Goal: Task Accomplishment & Management: Use online tool/utility

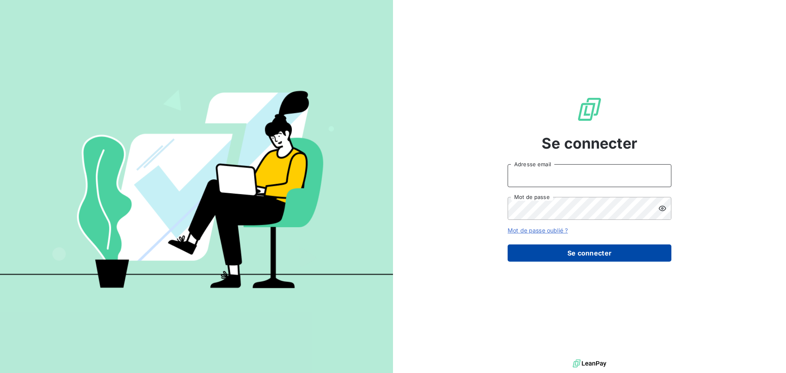
type input "[EMAIL_ADDRESS][DOMAIN_NAME]"
click at [612, 255] on button "Se connecter" at bounding box center [590, 253] width 164 height 17
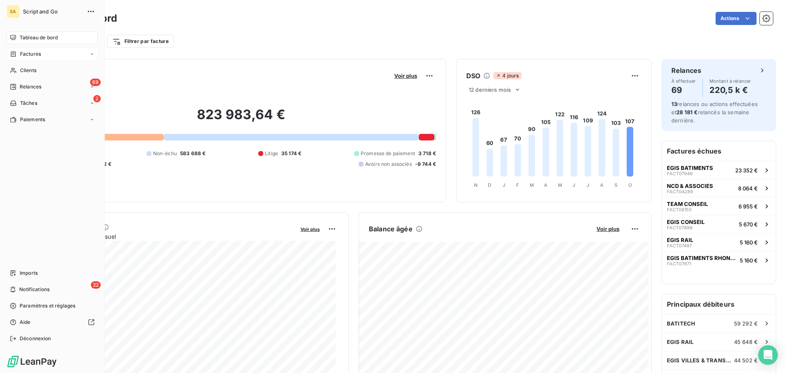
click at [27, 55] on span "Factures" at bounding box center [30, 53] width 21 height 7
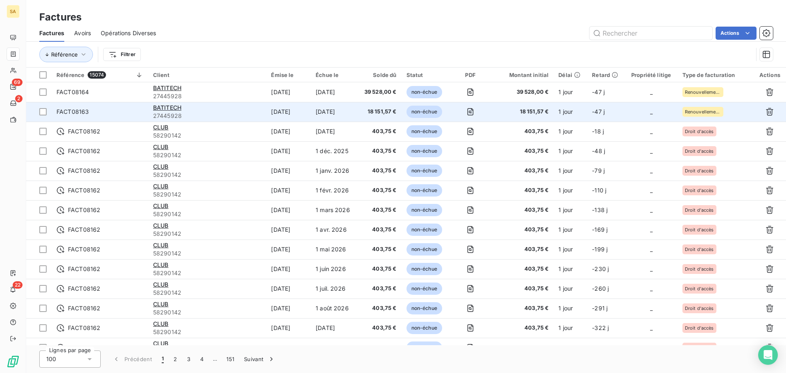
click at [237, 111] on div "BATITECH" at bounding box center [207, 108] width 109 height 8
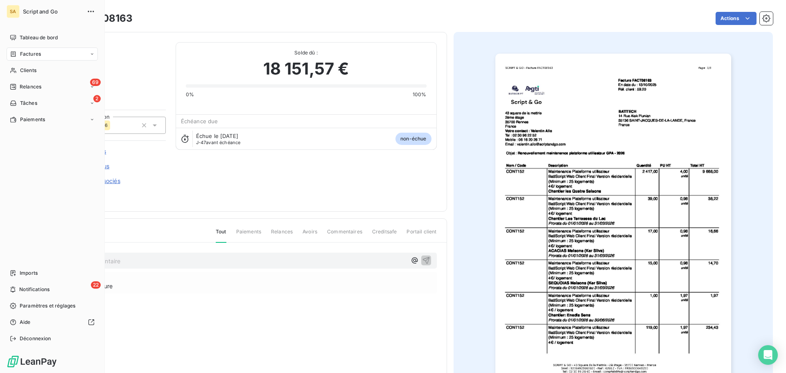
click at [36, 50] on div "Factures" at bounding box center [52, 54] width 91 height 13
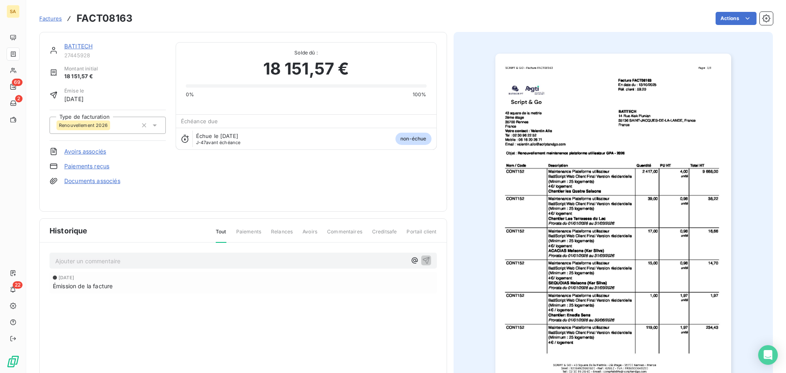
click at [46, 18] on span "Factures" at bounding box center [50, 18] width 23 height 7
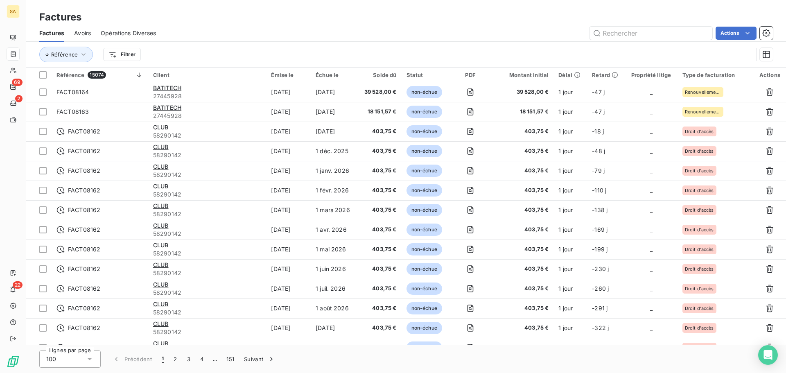
click at [133, 50] on html "SA 69 2 22 Factures Factures Avoirs Opérations Diverses Actions Référence Filtr…" at bounding box center [393, 186] width 786 height 373
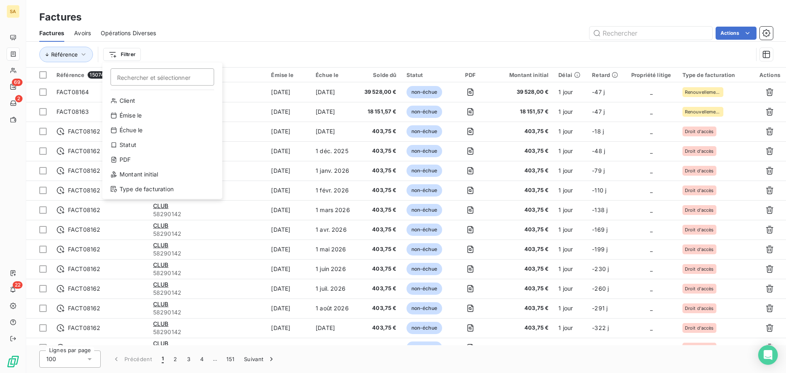
click at [227, 49] on html "SA 69 2 22 Factures Factures Avoirs Opérations Diverses Actions Référence Filtr…" at bounding box center [393, 186] width 786 height 373
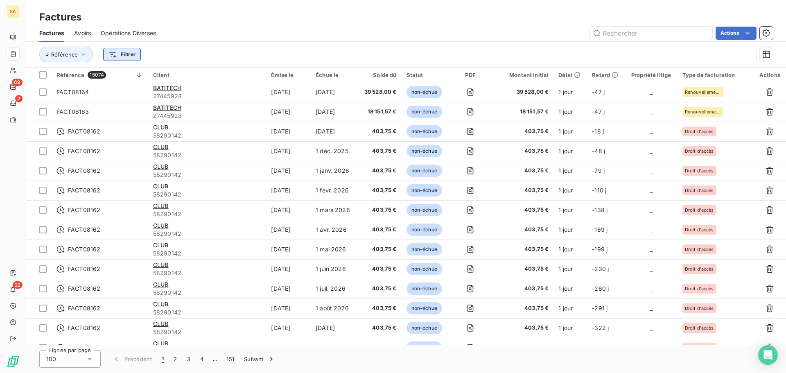
click at [128, 56] on html "SA 69 2 22 Factures Factures Avoirs Opérations Diverses Actions Référence Filtr…" at bounding box center [393, 186] width 786 height 373
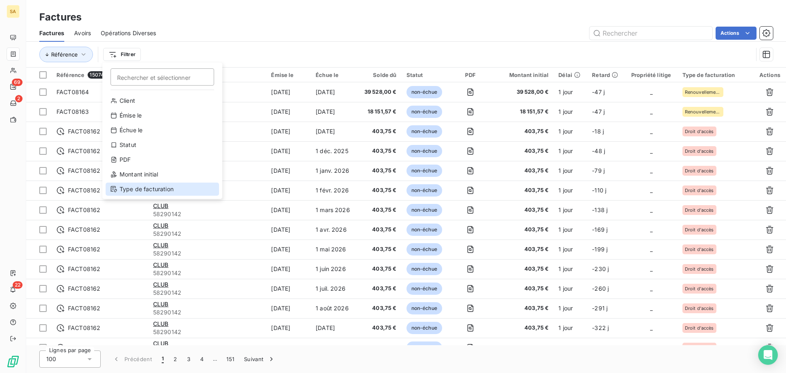
click at [132, 186] on div "Type de facturation" at bounding box center [162, 189] width 113 height 13
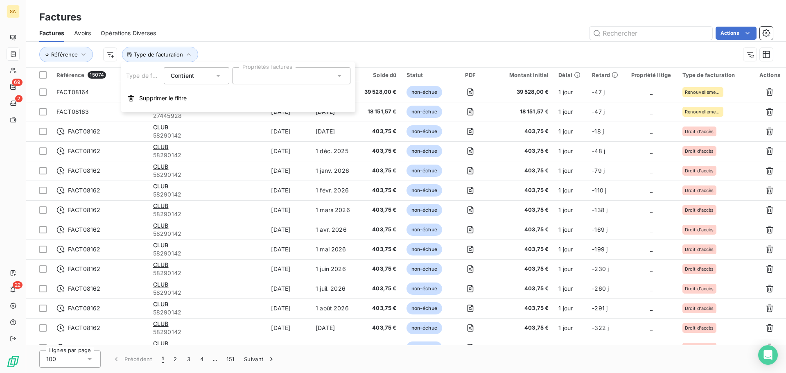
click at [273, 75] on div at bounding box center [292, 75] width 118 height 17
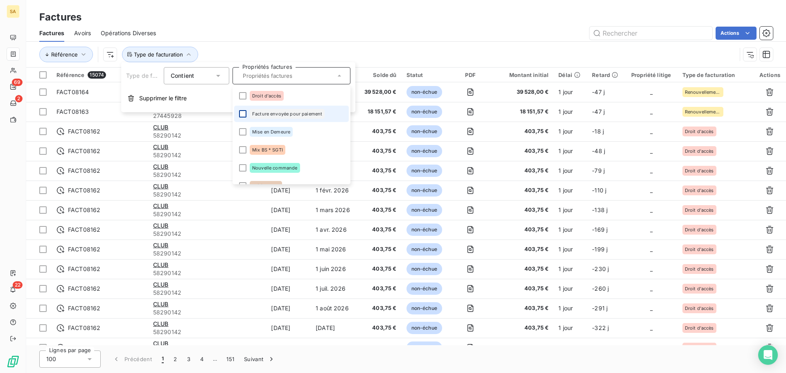
click at [242, 111] on div at bounding box center [242, 113] width 7 height 7
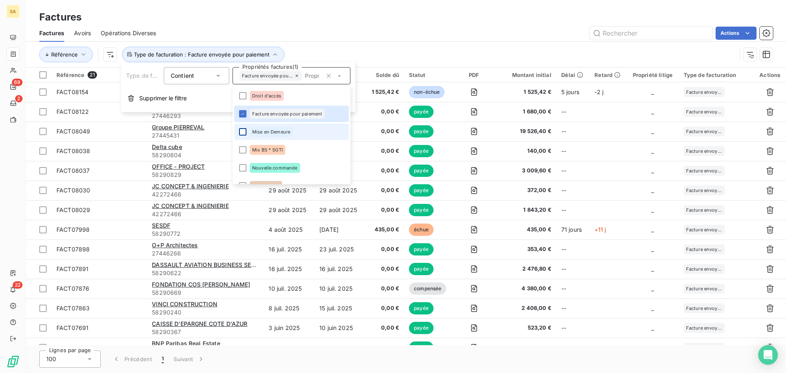
click at [241, 131] on div at bounding box center [242, 131] width 7 height 7
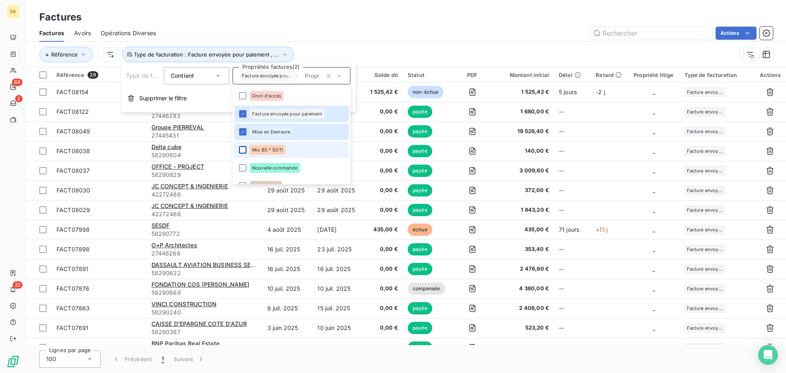
click at [241, 150] on div at bounding box center [242, 149] width 7 height 7
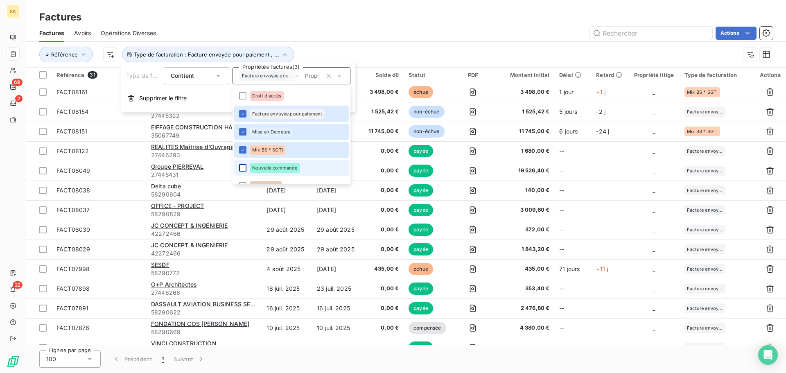
click at [242, 165] on div at bounding box center [242, 167] width 7 height 7
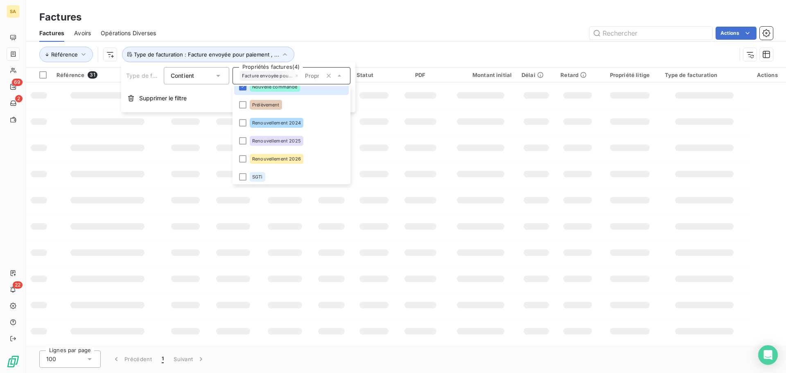
scroll to position [82, 0]
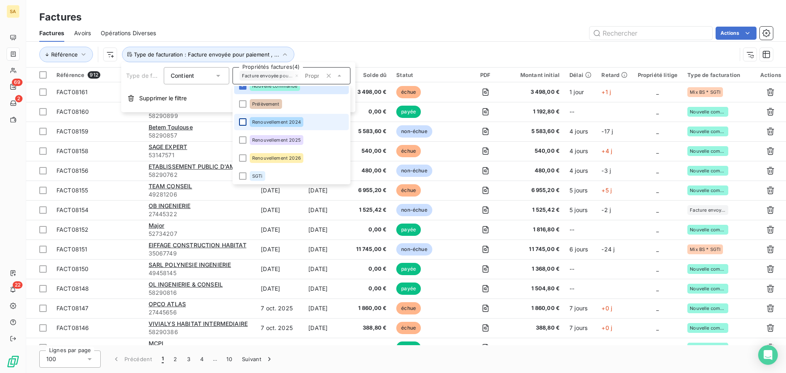
click at [243, 124] on div at bounding box center [242, 121] width 7 height 7
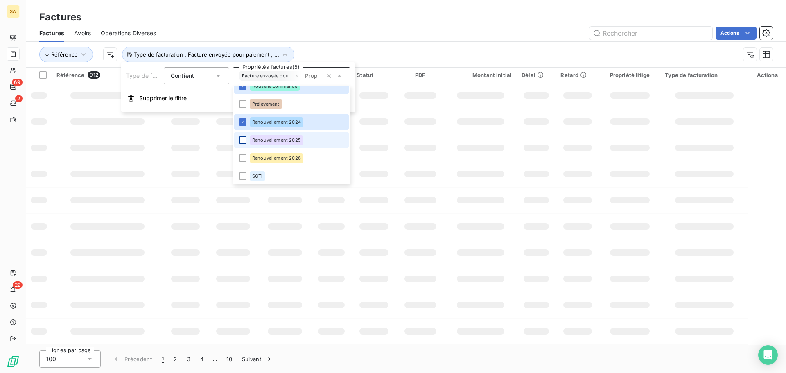
click at [243, 140] on div at bounding box center [242, 139] width 7 height 7
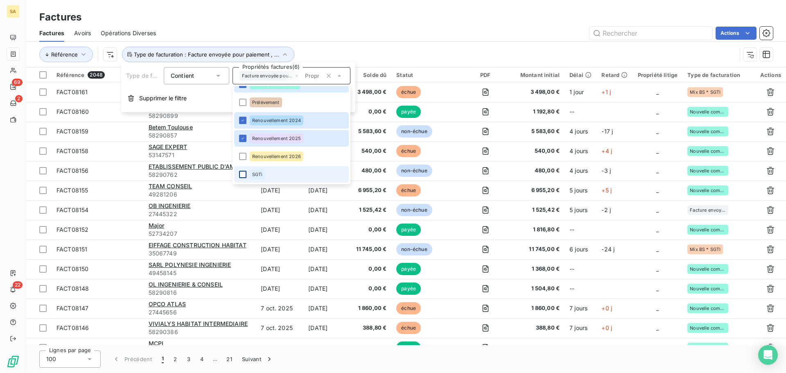
click at [242, 174] on div at bounding box center [242, 174] width 7 height 7
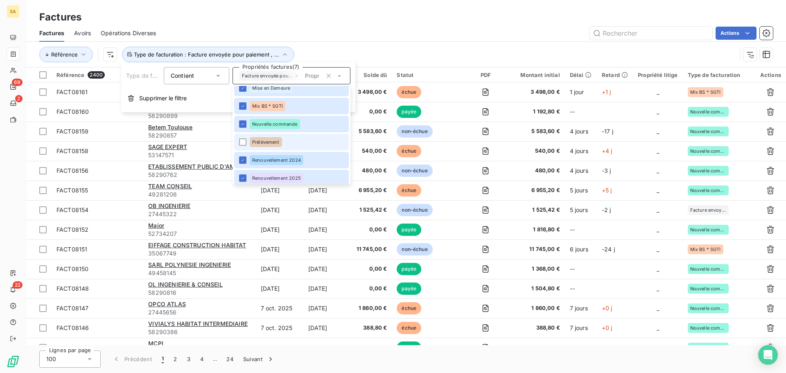
scroll to position [0, 0]
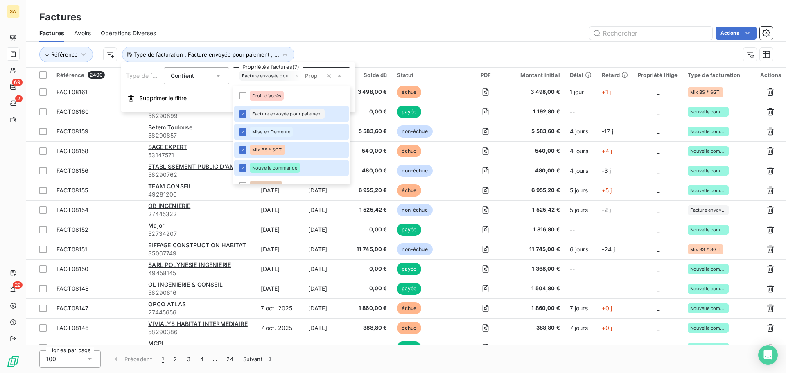
click at [316, 47] on div "Référence Type de facturation : Facture envoyée pour paiement , ..." at bounding box center [406, 54] width 734 height 25
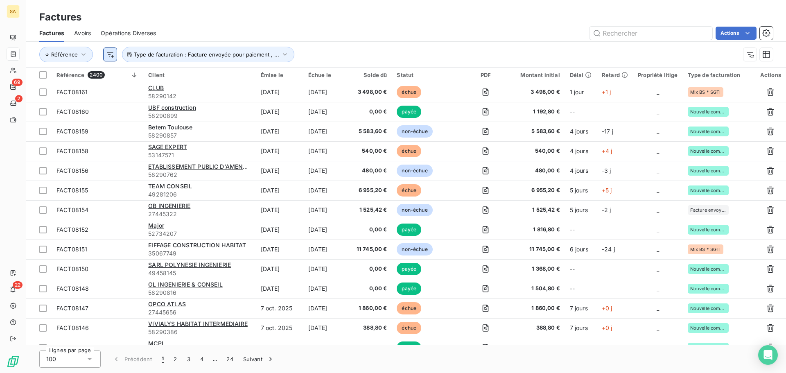
click at [110, 55] on html "SA 69 2 22 Factures Factures Avoirs Opérations Diverses Actions Référence Type …" at bounding box center [393, 186] width 786 height 373
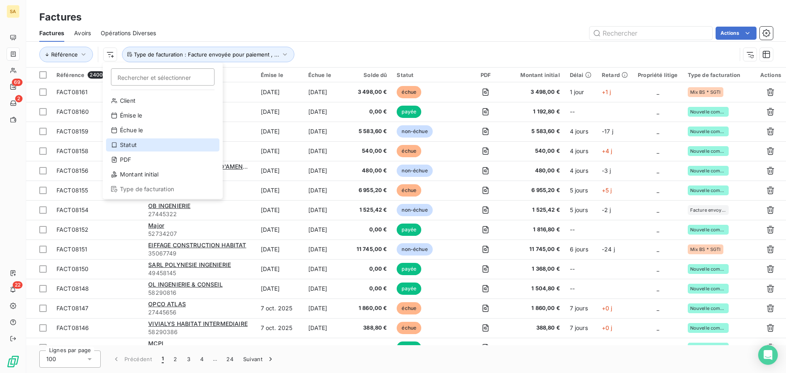
click at [149, 145] on div "Statut" at bounding box center [162, 144] width 113 height 13
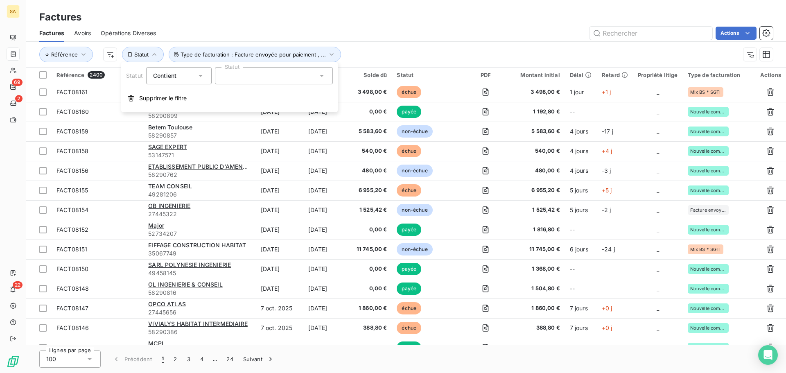
click at [226, 71] on div at bounding box center [274, 75] width 118 height 17
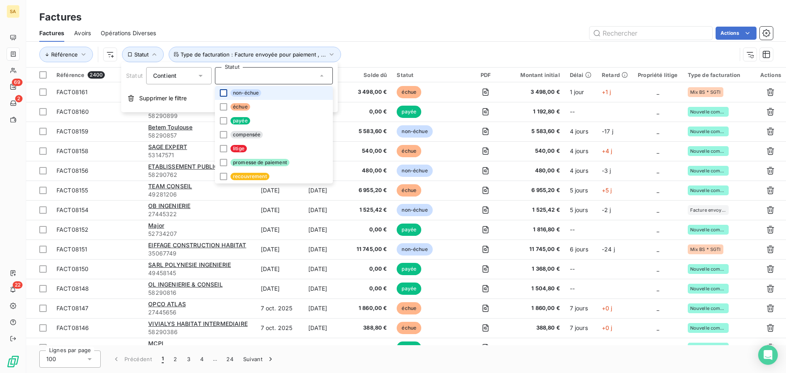
click at [222, 95] on div at bounding box center [223, 92] width 7 height 7
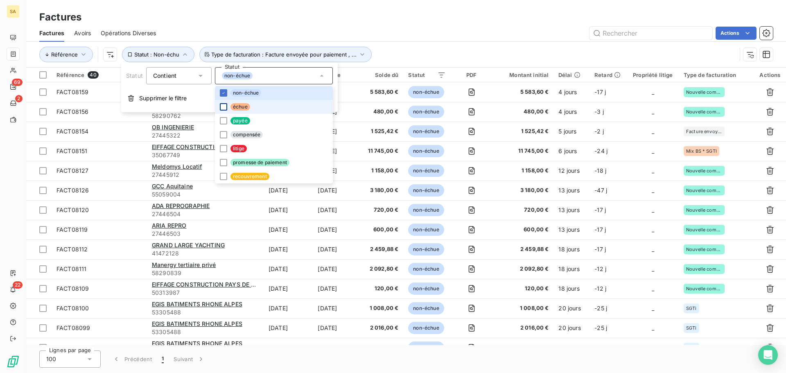
click at [222, 105] on div at bounding box center [223, 106] width 7 height 7
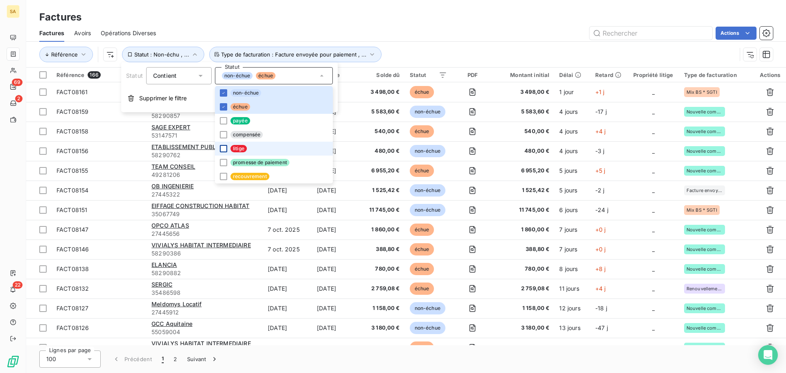
click at [222, 145] on div at bounding box center [223, 148] width 7 height 7
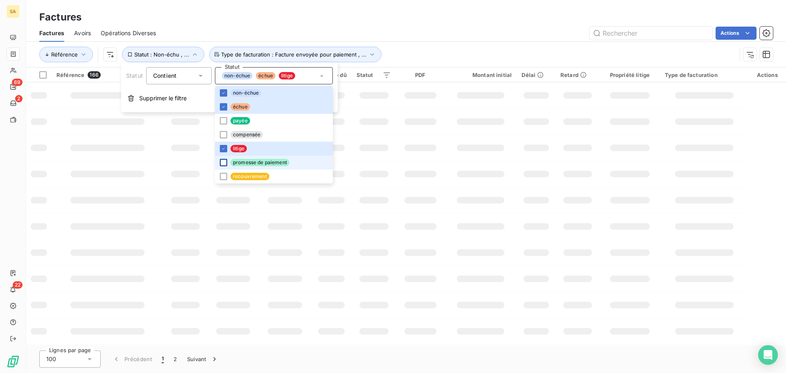
click at [223, 164] on div at bounding box center [223, 162] width 7 height 7
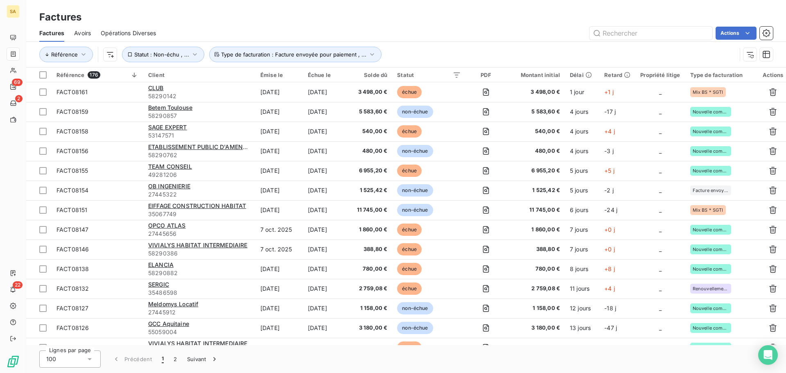
click at [451, 48] on div "Référence Statut : Non-échu , ... Type de facturation : Facture envoyée pour pa…" at bounding box center [387, 55] width 697 height 16
click at [734, 35] on html "SA 69 2 22 Factures Factures Avoirs Opérations Diverses Actions Référence Statu…" at bounding box center [393, 186] width 786 height 373
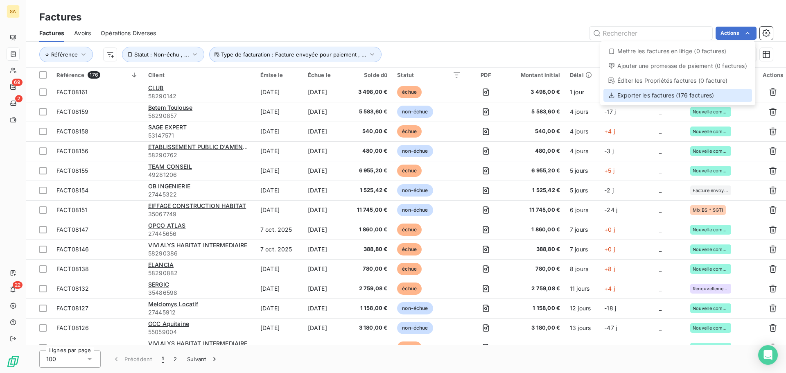
click at [673, 97] on div "Exporter les factures (176 factures)" at bounding box center [678, 95] width 149 height 13
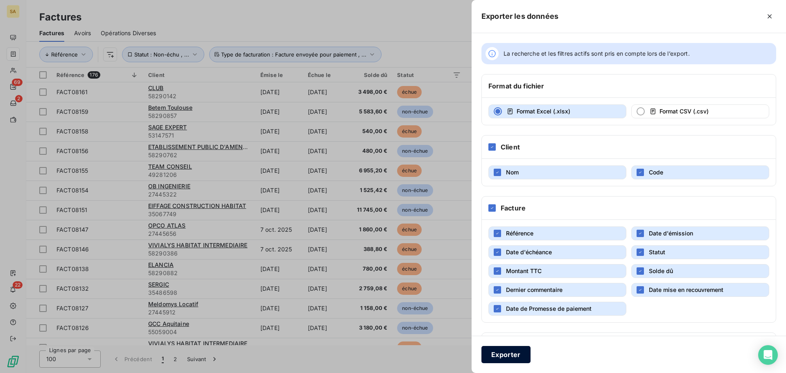
click at [510, 356] on button "Exporter" at bounding box center [506, 354] width 49 height 17
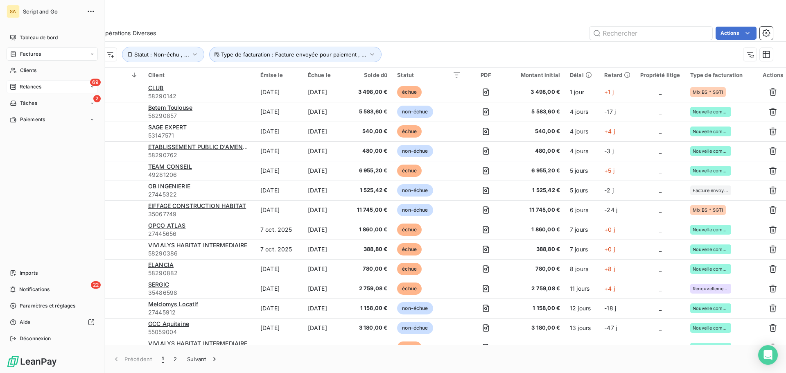
click at [14, 82] on div "69 Relances" at bounding box center [52, 86] width 91 height 13
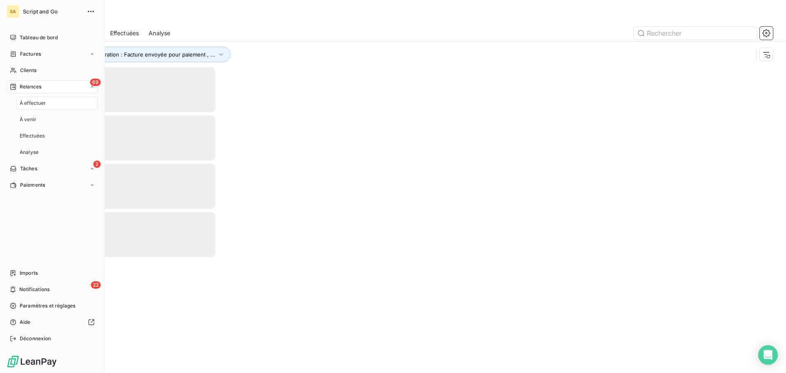
click at [79, 85] on div "69 Relances" at bounding box center [52, 86] width 91 height 13
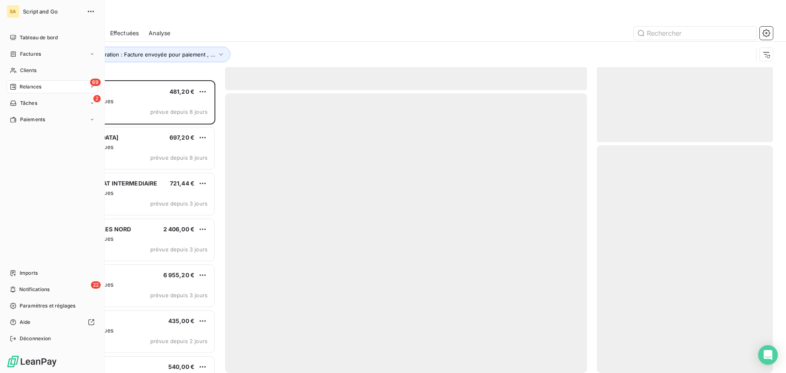
scroll to position [287, 170]
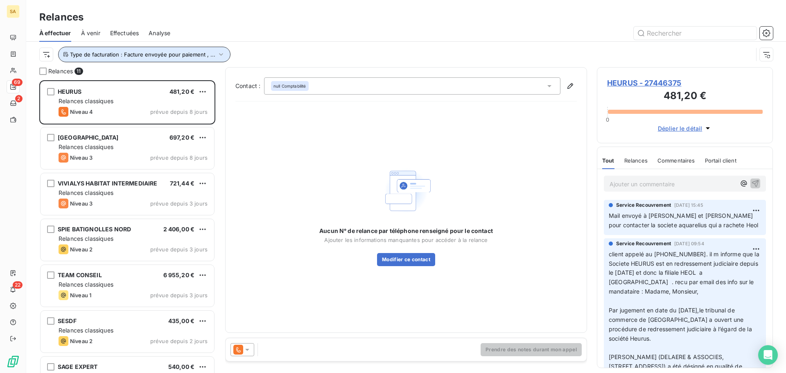
click at [179, 54] on span "Type de facturation : Facture envoyée pour paiement , ..." at bounding box center [142, 54] width 145 height 7
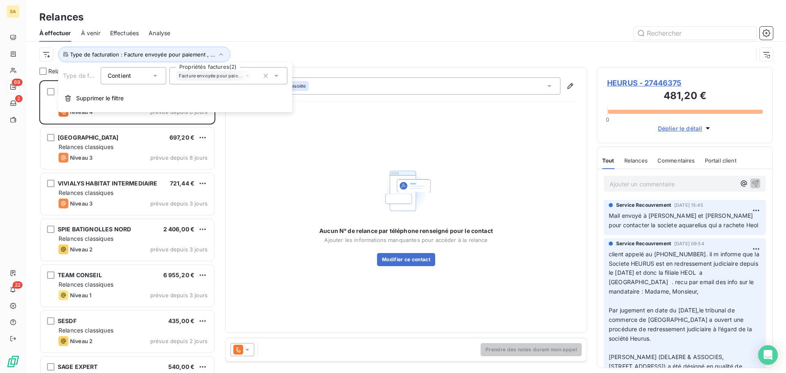
click at [224, 73] on span "Facture envoyée pour paiement" at bounding box center [211, 75] width 65 height 5
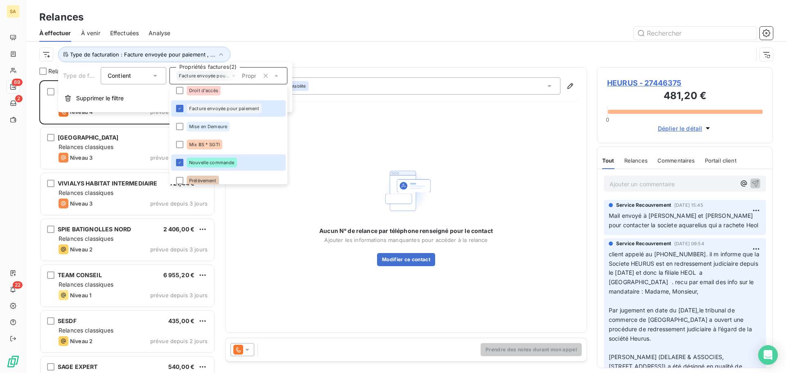
scroll to position [2, 0]
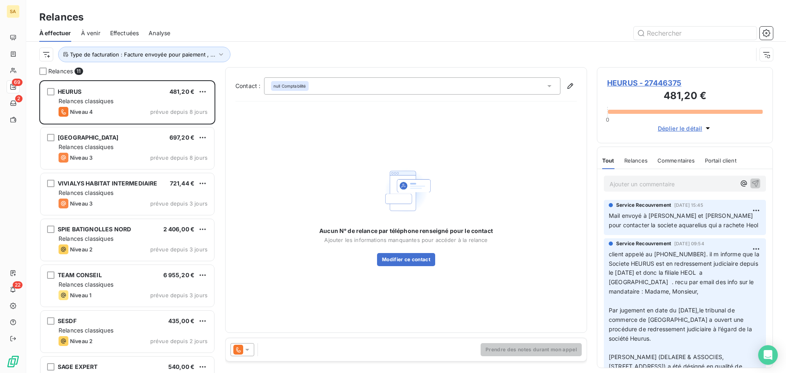
click at [353, 36] on div at bounding box center [476, 33] width 593 height 13
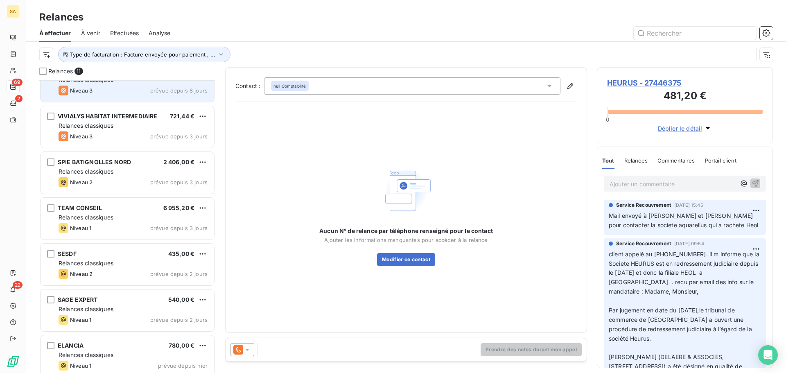
scroll to position [82, 0]
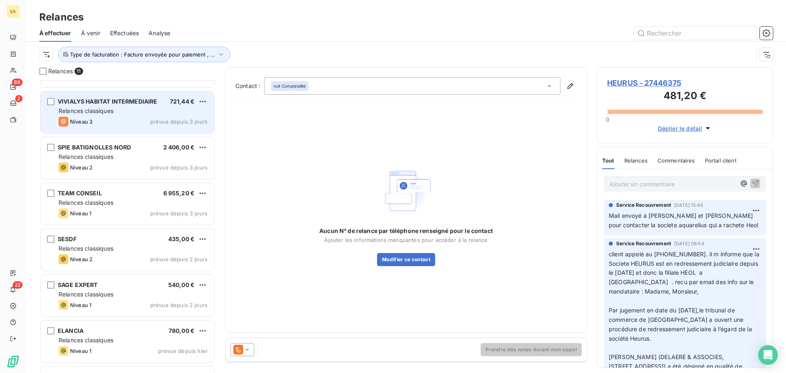
click at [143, 109] on div "Relances classiques" at bounding box center [133, 111] width 149 height 8
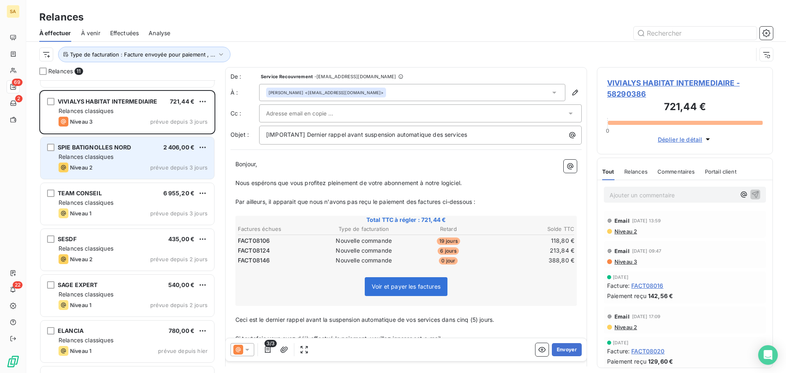
click at [139, 152] on div "SPIE BATIGNOLLES NORD 2 406,00 € Relances classiques Niveau 2 prévue depuis 3 j…" at bounding box center [128, 158] width 174 height 42
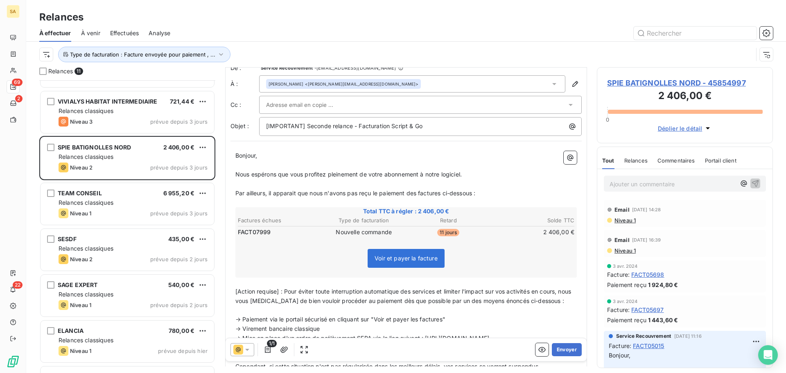
scroll to position [0, 0]
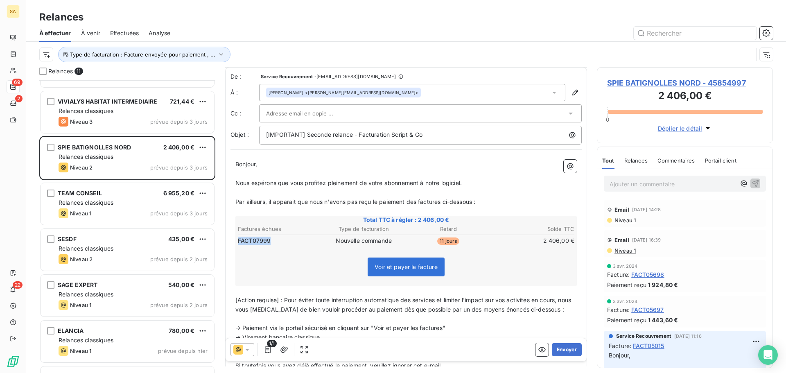
drag, startPoint x: 274, startPoint y: 241, endPoint x: 238, endPoint y: 244, distance: 36.2
click at [238, 244] on td "FACT07999" at bounding box center [280, 240] width 84 height 9
drag, startPoint x: 268, startPoint y: 241, endPoint x: 238, endPoint y: 244, distance: 30.9
click at [238, 244] on td "FACT07999" at bounding box center [280, 240] width 84 height 9
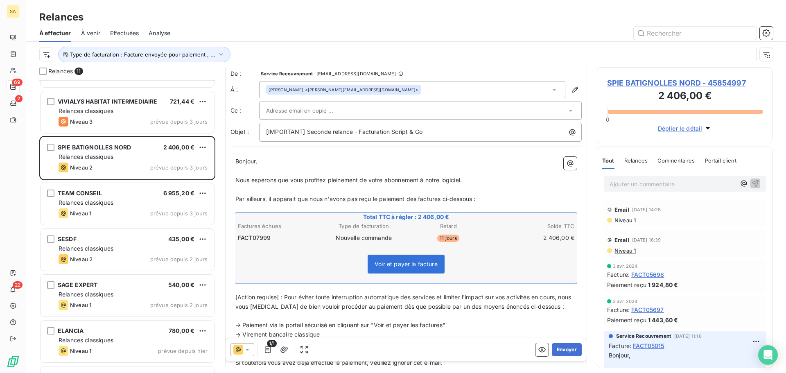
scroll to position [0, 0]
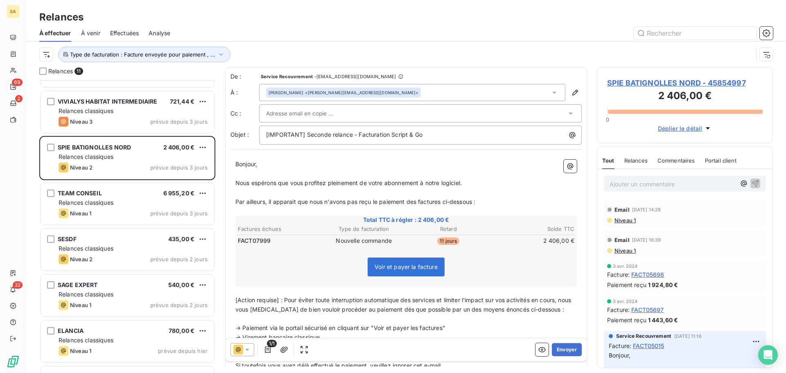
click at [552, 93] on icon at bounding box center [554, 93] width 4 height 2
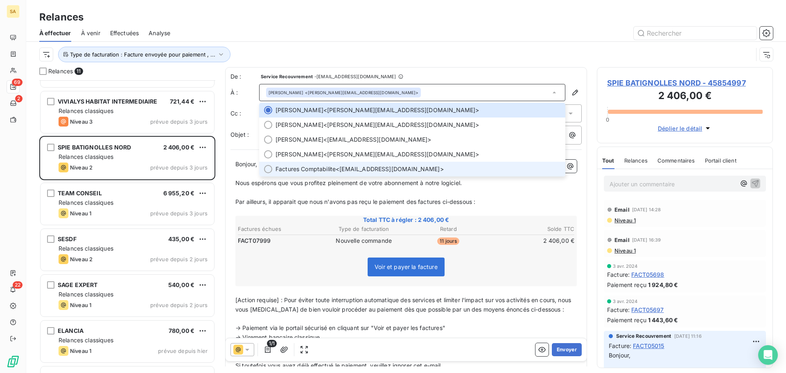
click at [267, 170] on div at bounding box center [268, 169] width 8 height 8
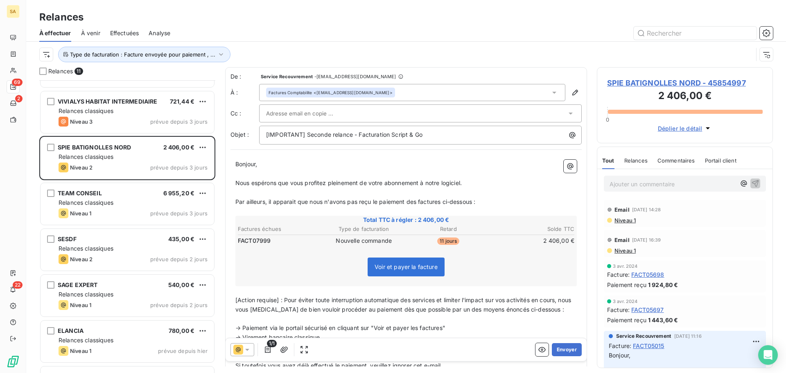
click at [313, 115] on input "text" at bounding box center [310, 113] width 88 height 12
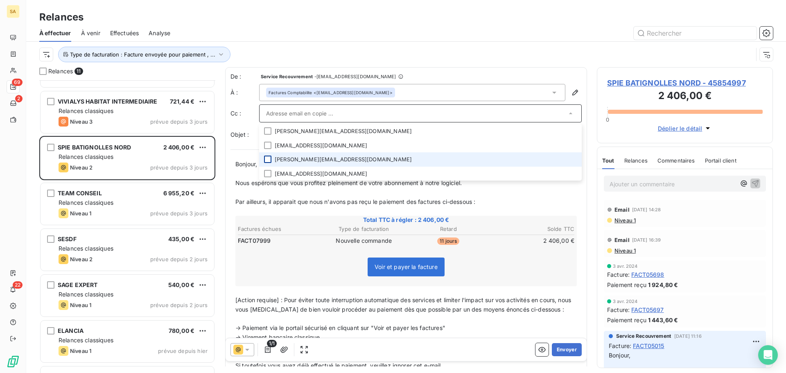
click at [265, 159] on div at bounding box center [267, 159] width 7 height 7
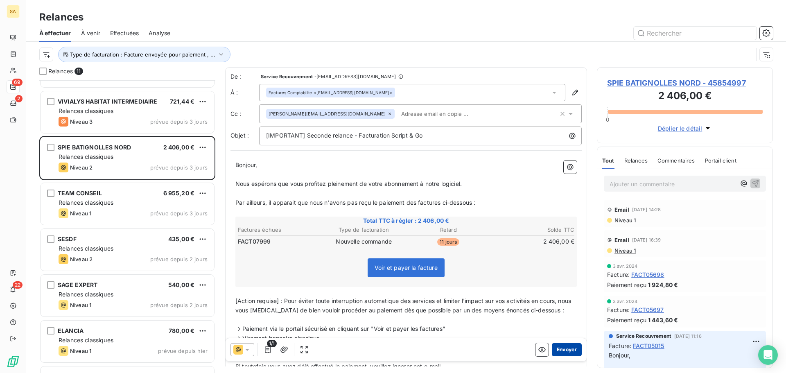
click at [562, 352] on button "Envoyer" at bounding box center [567, 349] width 30 height 13
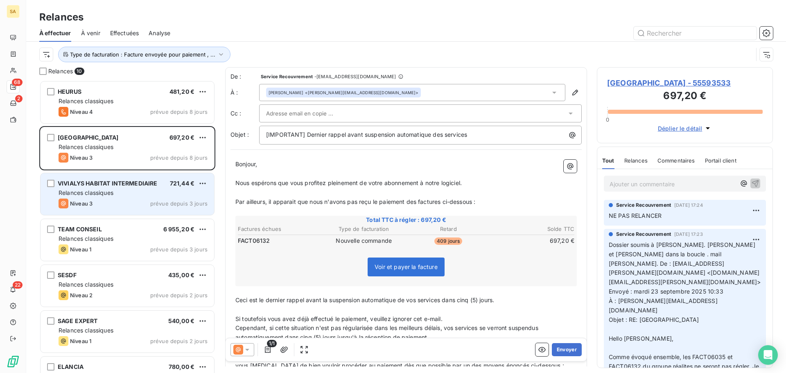
click at [119, 193] on div "Relances classiques" at bounding box center [133, 193] width 149 height 8
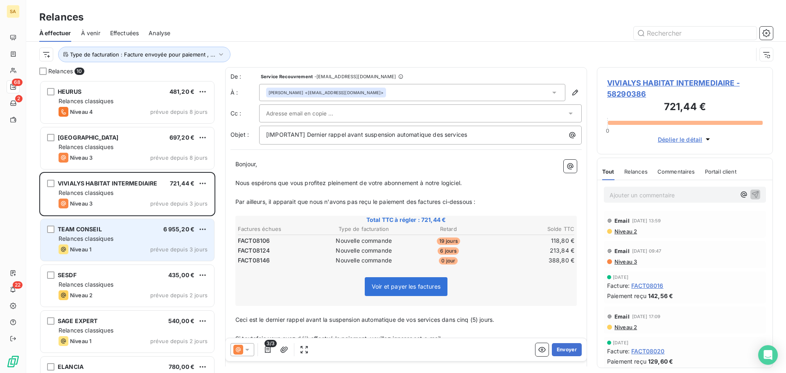
click at [84, 236] on span "Relances classiques" at bounding box center [86, 238] width 55 height 7
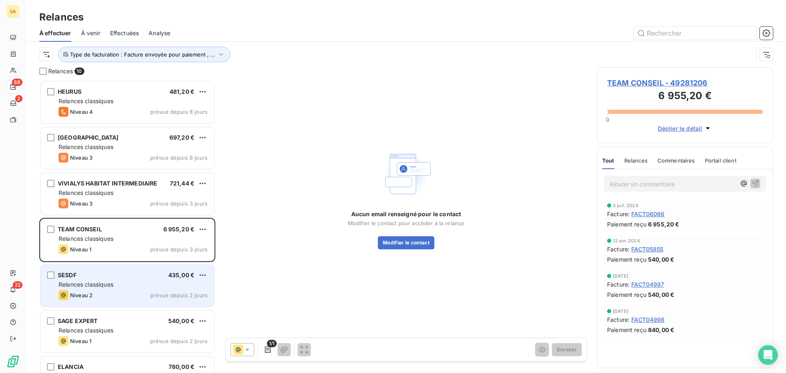
click at [129, 283] on div "Relances classiques" at bounding box center [133, 285] width 149 height 8
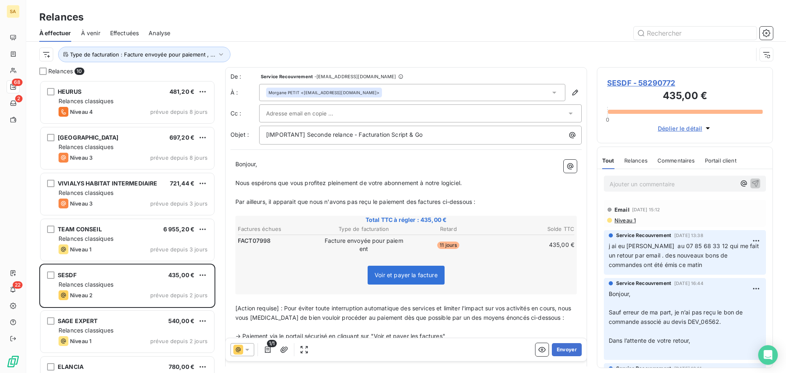
drag, startPoint x: 565, startPoint y: 351, endPoint x: 527, endPoint y: 175, distance: 179.5
click at [528, 176] on div "De : Service Recouvrement - [EMAIL_ADDRESS][DOMAIN_NAME] À : [PERSON_NAME] <[EM…" at bounding box center [406, 216] width 362 height 299
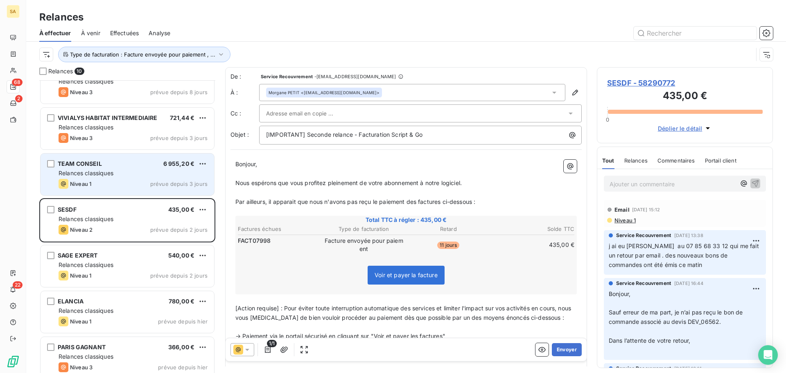
scroll to position [82, 0]
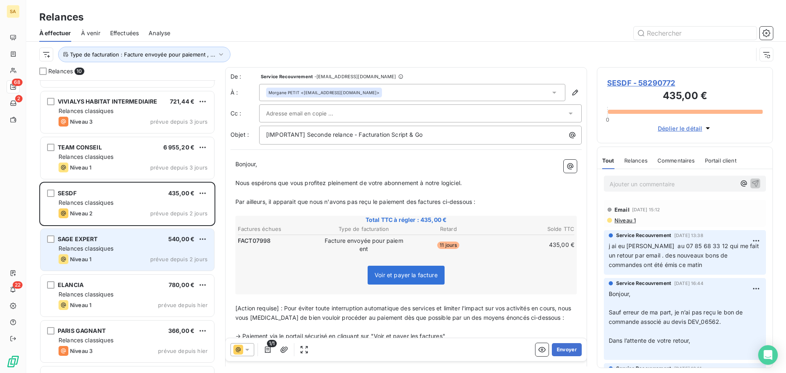
click at [145, 246] on div "Relances classiques" at bounding box center [133, 249] width 149 height 8
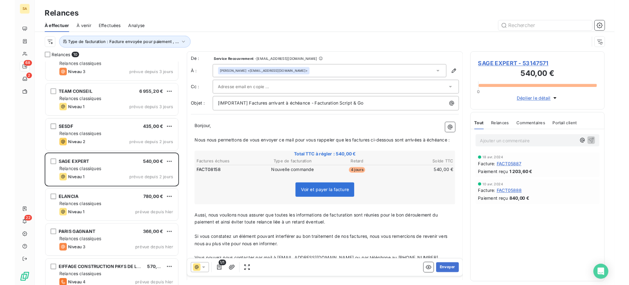
scroll to position [166, 0]
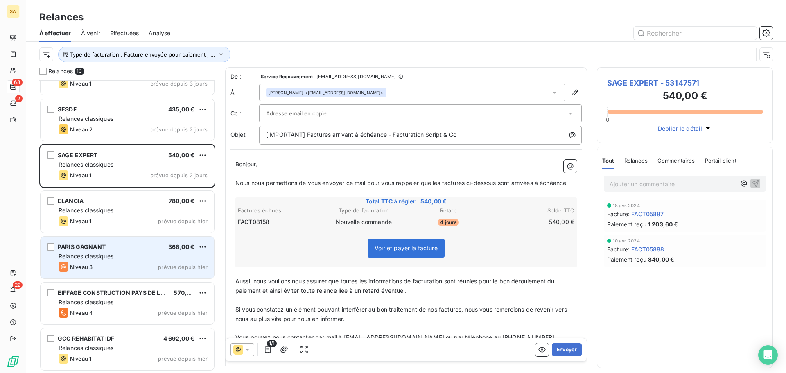
click at [118, 253] on div "Relances classiques" at bounding box center [133, 256] width 149 height 8
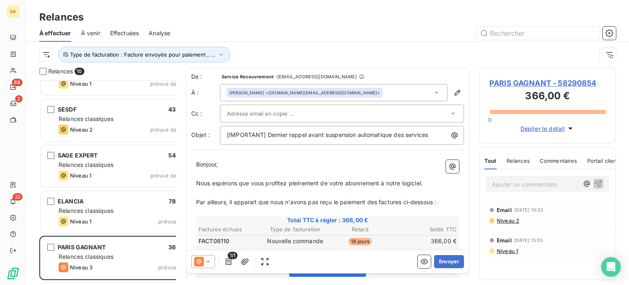
scroll to position [198, 130]
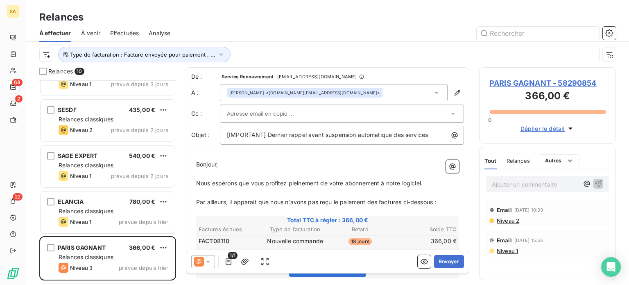
click at [568, 11] on div "Relances" at bounding box center [327, 17] width 603 height 15
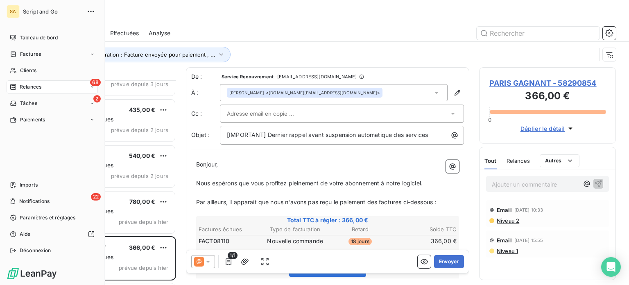
click at [16, 7] on div "SA" at bounding box center [13, 11] width 13 height 13
click at [91, 13] on icon "button" at bounding box center [91, 11] width 8 height 8
click at [14, 11] on div "SA" at bounding box center [13, 11] width 13 height 13
click at [48, 221] on span "Paramètres et réglages" at bounding box center [48, 217] width 56 height 7
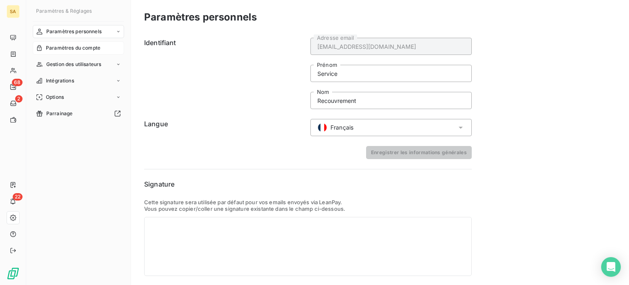
click at [71, 48] on span "Paramètres du compte" at bounding box center [73, 47] width 54 height 7
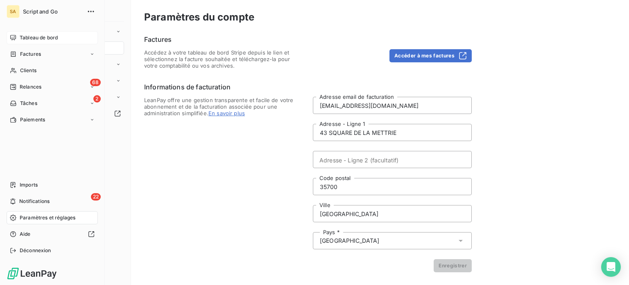
click at [38, 36] on span "Tableau de bord" at bounding box center [39, 37] width 38 height 7
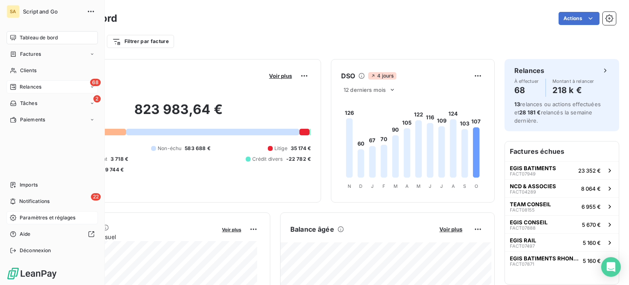
click at [39, 85] on span "Relances" at bounding box center [31, 86] width 22 height 7
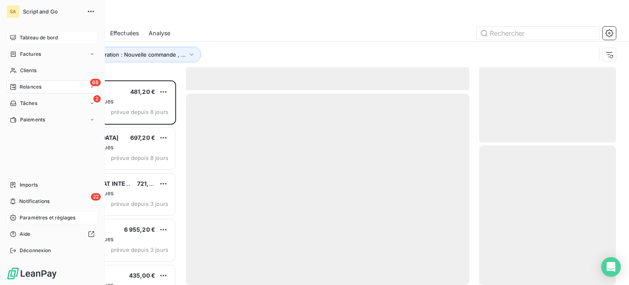
scroll to position [198, 130]
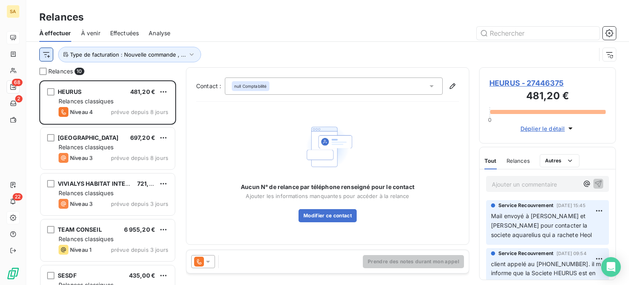
click at [49, 54] on html "SA 68 2 22 Relances À effectuer À venir Effectuées Analyse Type de facturation …" at bounding box center [314, 142] width 629 height 285
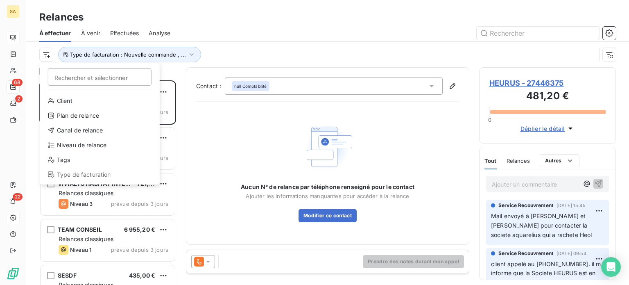
click at [240, 48] on html "SA 68 2 22 Relances À effectuer À venir Effectuées Analyse Rechercher et sélect…" at bounding box center [314, 142] width 629 height 285
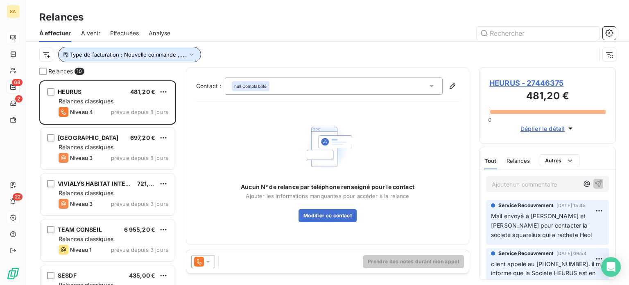
click at [97, 55] on span "Type de facturation : Nouvelle commande , ..." at bounding box center [128, 54] width 116 height 7
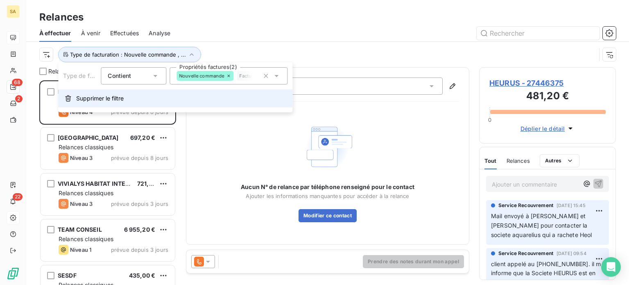
click at [81, 101] on span "Supprimer le filtre" at bounding box center [100, 98] width 48 height 8
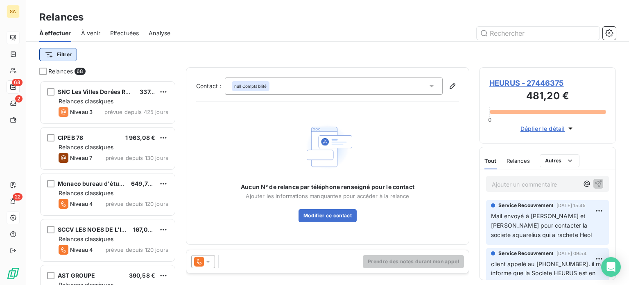
click at [67, 55] on html "SA 68 2 22 Relances À effectuer À venir Effectuées Analyse Filtrer Relances 68 …" at bounding box center [314, 142] width 629 height 285
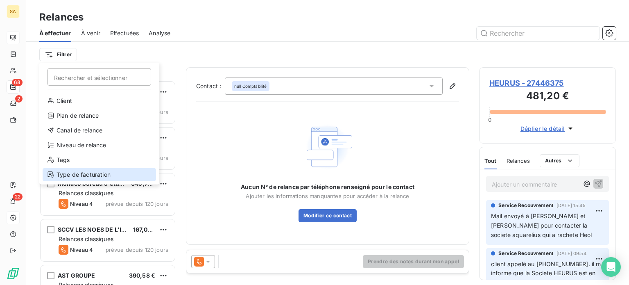
click at [86, 172] on div "Type de facturation" at bounding box center [99, 174] width 113 height 13
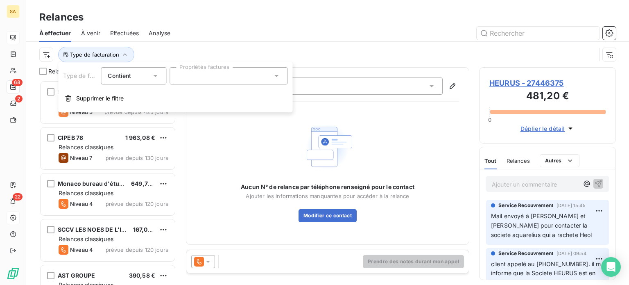
click at [200, 80] on div at bounding box center [229, 75] width 118 height 17
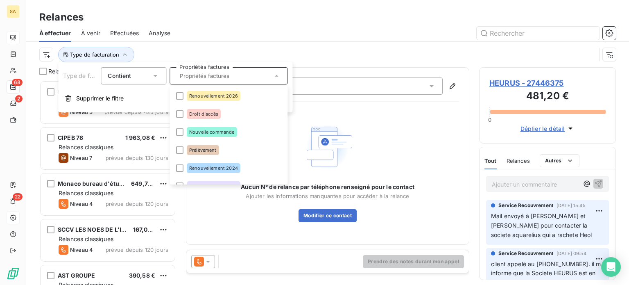
scroll to position [5, 0]
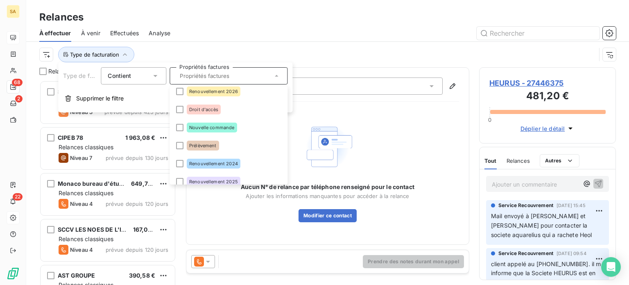
click at [212, 49] on div "Type de facturation" at bounding box center [317, 55] width 557 height 16
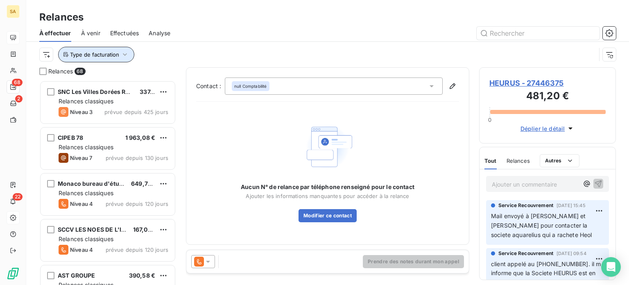
click at [126, 53] on icon "button" at bounding box center [125, 54] width 8 height 8
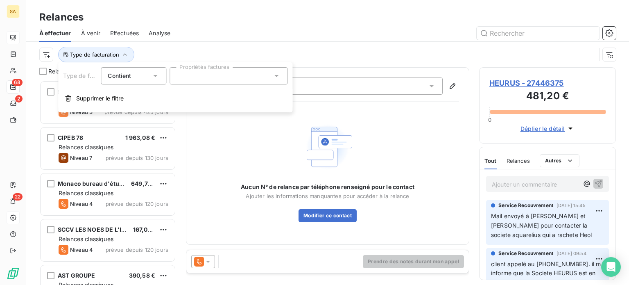
click at [192, 72] on div at bounding box center [229, 75] width 118 height 17
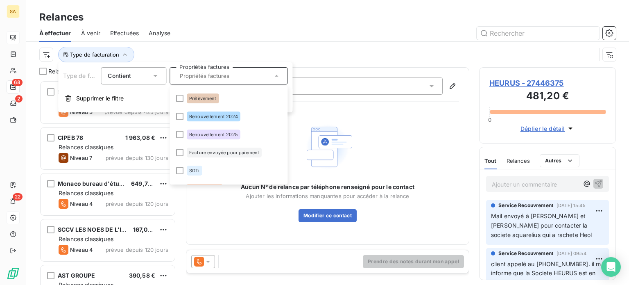
scroll to position [51, 0]
click at [179, 120] on div at bounding box center [179, 116] width 7 height 7
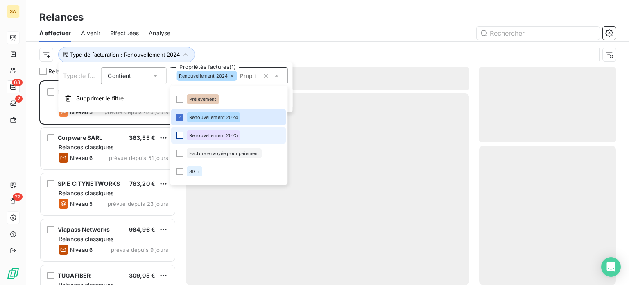
scroll to position [198, 130]
click at [180, 136] on div at bounding box center [179, 134] width 7 height 7
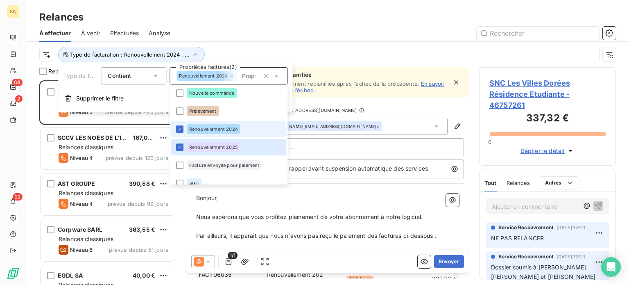
scroll to position [84, 0]
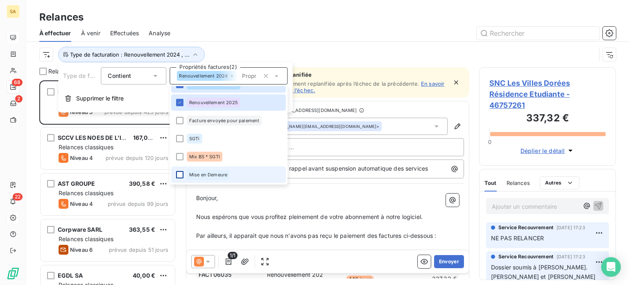
click at [181, 175] on div at bounding box center [179, 174] width 7 height 7
click at [356, 30] on div at bounding box center [398, 33] width 436 height 13
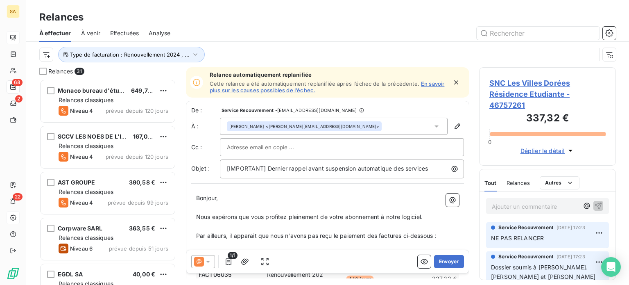
scroll to position [0, 0]
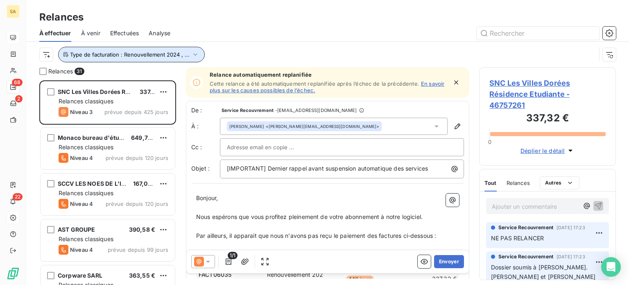
click at [90, 53] on span "Type de facturation : Renouvellement 2024 , ..." at bounding box center [130, 54] width 120 height 7
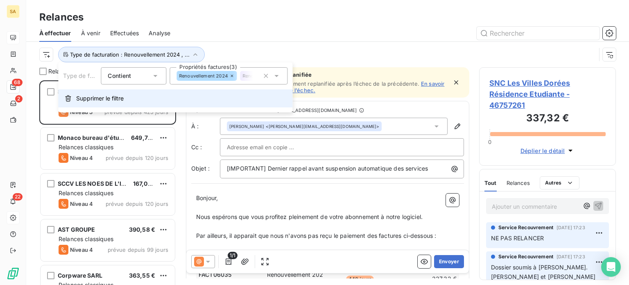
click at [125, 100] on button "Supprimer le filtre" at bounding box center [175, 98] width 234 height 18
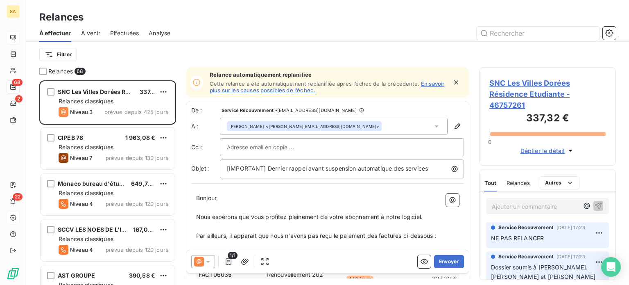
click at [128, 32] on span "Effectuées" at bounding box center [124, 33] width 29 height 8
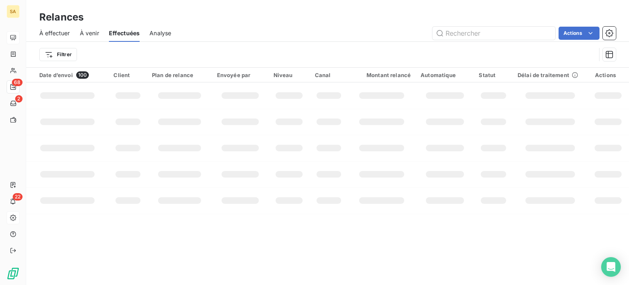
click at [54, 30] on span "À effectuer" at bounding box center [54, 33] width 31 height 8
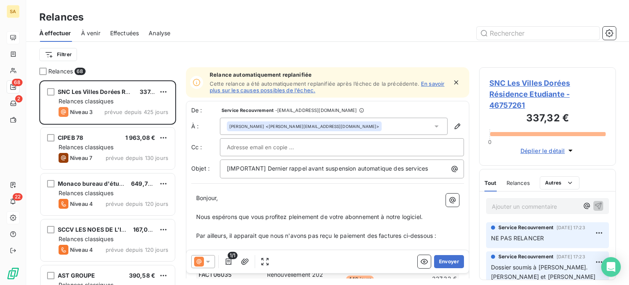
scroll to position [198, 130]
click at [67, 52] on html "SA 68 2 22 Relances À effectuer À venir Effectuées Analyse Filtrer Relances 68 …" at bounding box center [314, 142] width 629 height 285
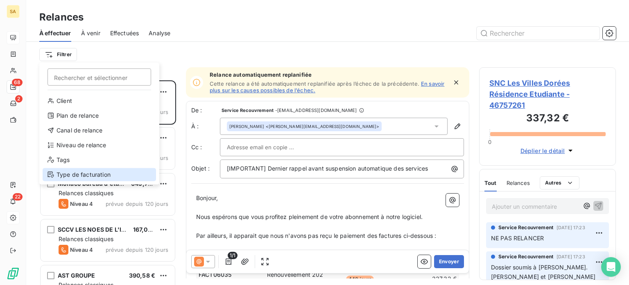
click at [93, 172] on div "Type de facturation" at bounding box center [99, 174] width 113 height 13
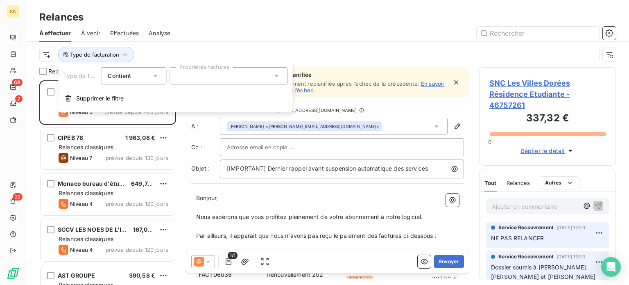
click at [209, 78] on div at bounding box center [229, 75] width 118 height 17
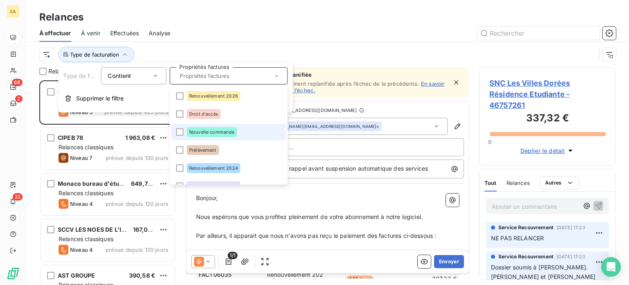
click at [183, 129] on div at bounding box center [179, 131] width 7 height 7
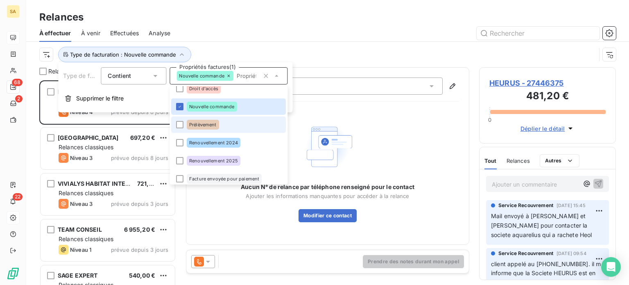
scroll to position [25, 0]
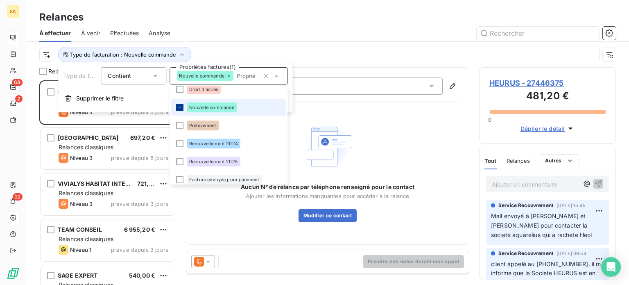
click at [179, 107] on icon at bounding box center [179, 107] width 5 height 5
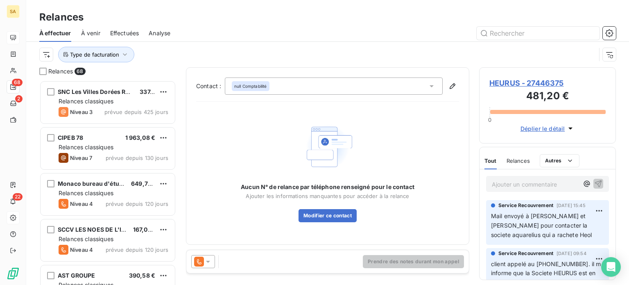
click at [316, 42] on div "Type de facturation" at bounding box center [327, 54] width 577 height 25
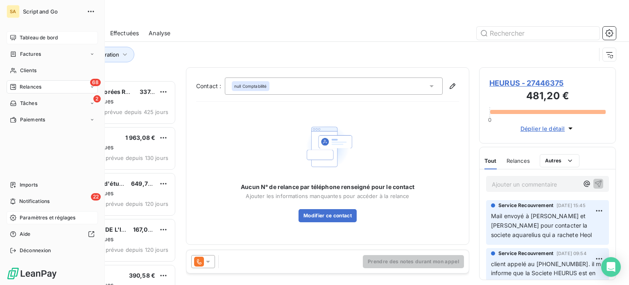
click at [16, 52] on div "Factures" at bounding box center [25, 53] width 31 height 7
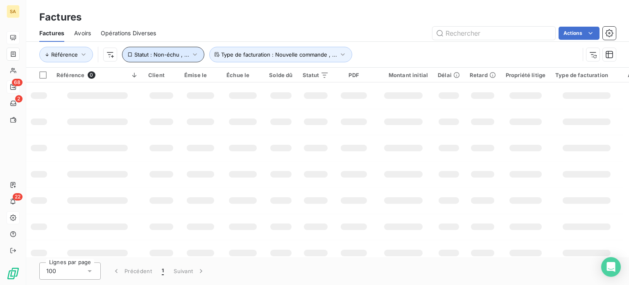
click at [148, 56] on span "Statut : Non-échu , ..." at bounding box center [161, 54] width 55 height 7
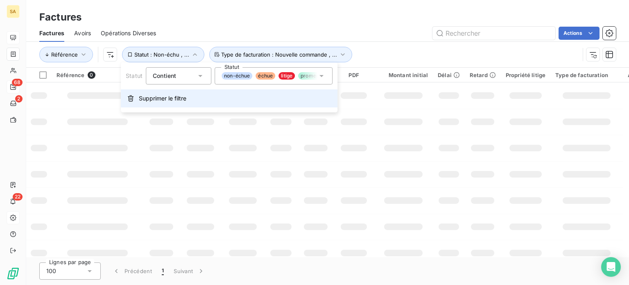
click at [143, 101] on span "Supprimer le filtre" at bounding box center [163, 98] width 48 height 8
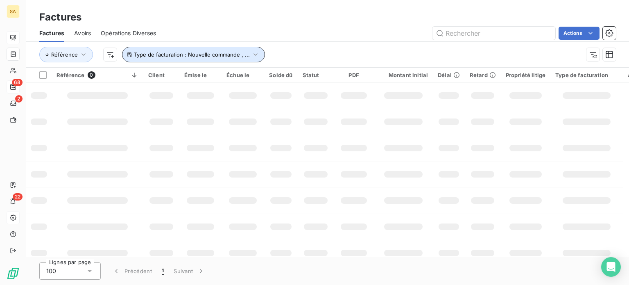
click at [184, 58] on button "Type de facturation : Nouvelle commande , ..." at bounding box center [193, 55] width 143 height 16
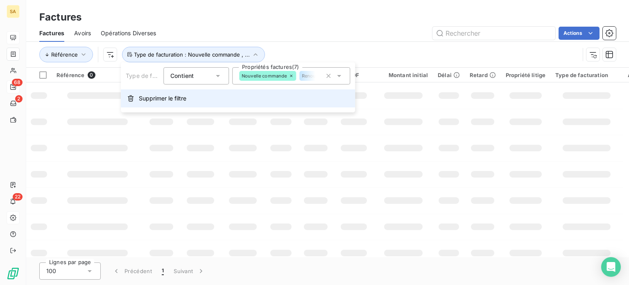
click at [154, 102] on span "Supprimer le filtre" at bounding box center [163, 98] width 48 height 8
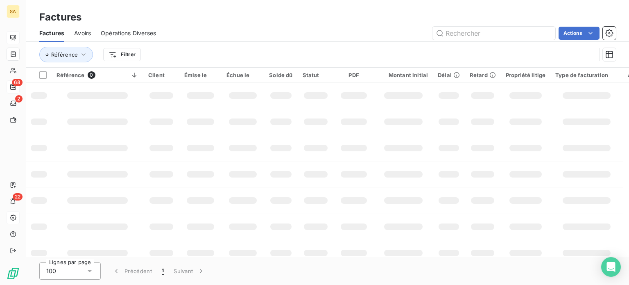
drag, startPoint x: 154, startPoint y: 102, endPoint x: 144, endPoint y: 97, distance: 11.2
click at [144, 97] on td at bounding box center [161, 95] width 36 height 26
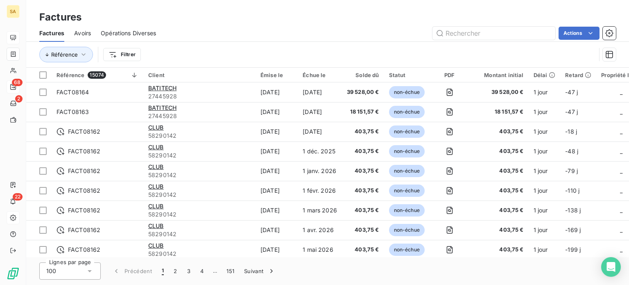
scroll to position [37, 0]
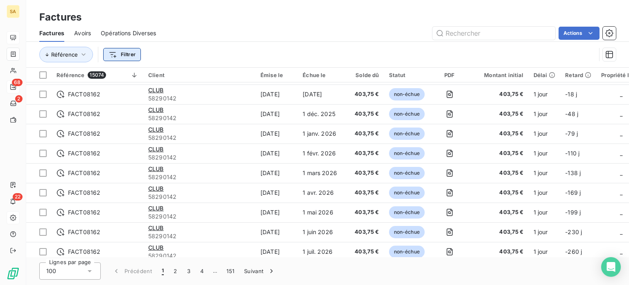
click at [130, 52] on html "SA 68 2 22 Factures Factures Avoirs Opérations Diverses Actions Référence Filtr…" at bounding box center [314, 142] width 629 height 285
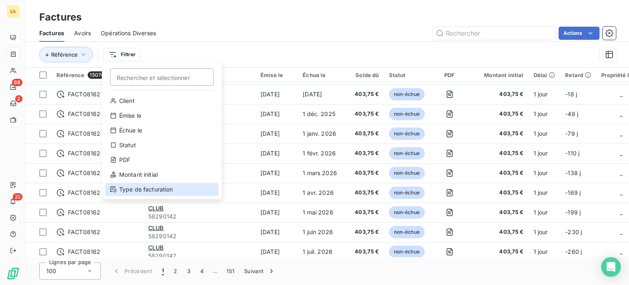
click at [141, 188] on div "Type de facturation" at bounding box center [161, 189] width 113 height 13
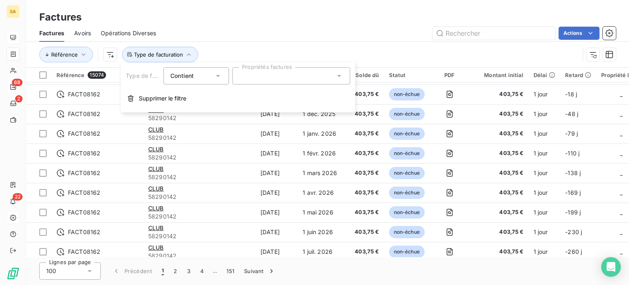
click at [250, 76] on div at bounding box center [291, 75] width 118 height 17
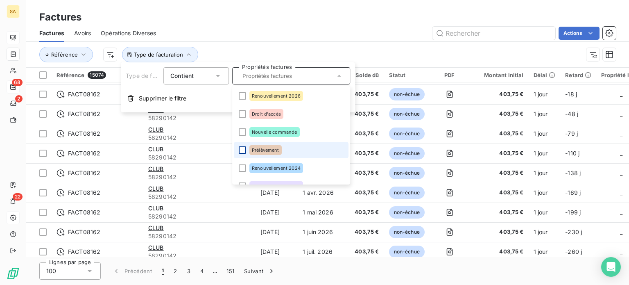
click at [241, 151] on div at bounding box center [242, 149] width 7 height 7
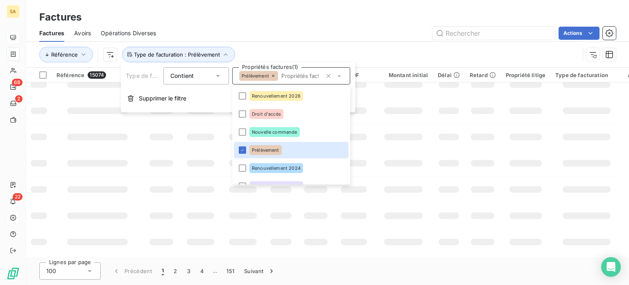
click at [388, 33] on div "Actions" at bounding box center [391, 33] width 450 height 13
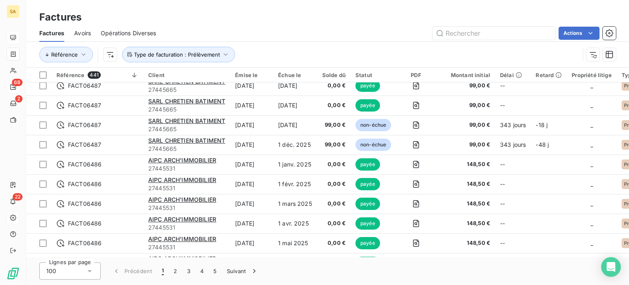
scroll to position [956, 0]
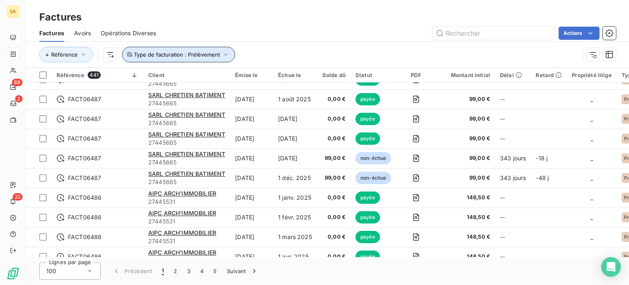
click at [187, 52] on span "Type de facturation : Prélèvement" at bounding box center [177, 54] width 86 height 7
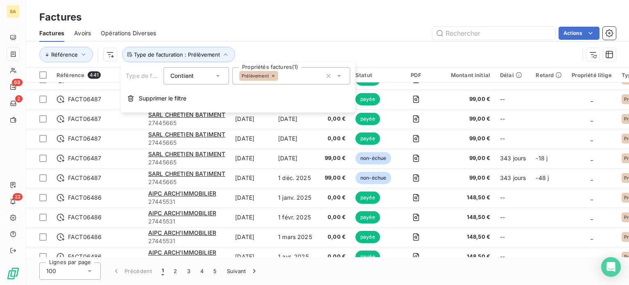
click at [273, 74] on icon at bounding box center [273, 75] width 5 height 5
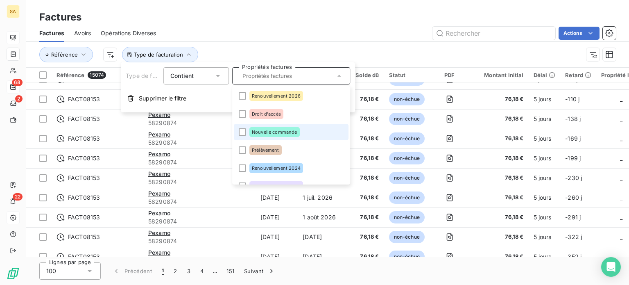
click at [244, 127] on li "Nouvelle commande" at bounding box center [291, 132] width 115 height 16
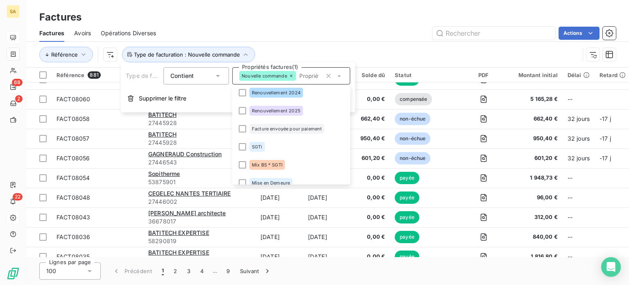
scroll to position [75, 0]
click at [245, 127] on div at bounding box center [242, 129] width 7 height 7
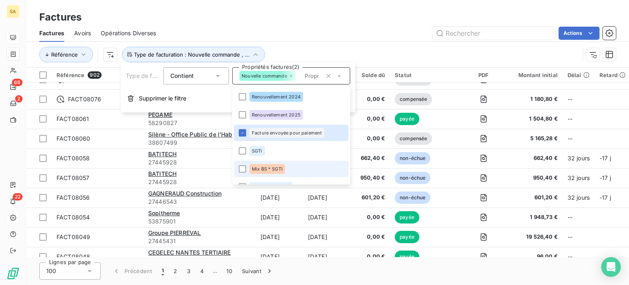
scroll to position [84, 0]
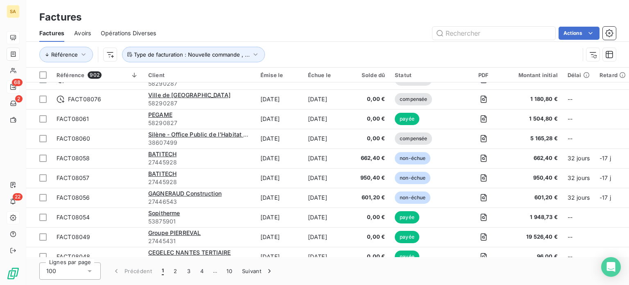
click at [392, 40] on div "Factures Avoirs Opérations Diverses Actions" at bounding box center [327, 33] width 603 height 17
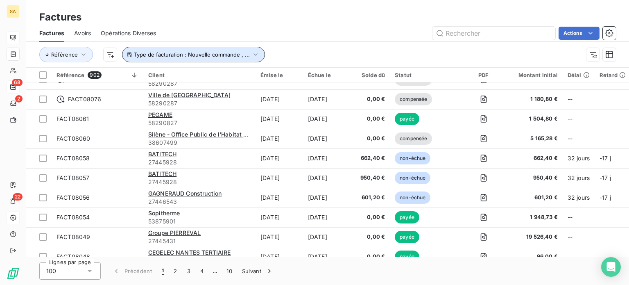
click at [164, 50] on button "Type de facturation : Nouvelle commande , ..." at bounding box center [193, 55] width 143 height 16
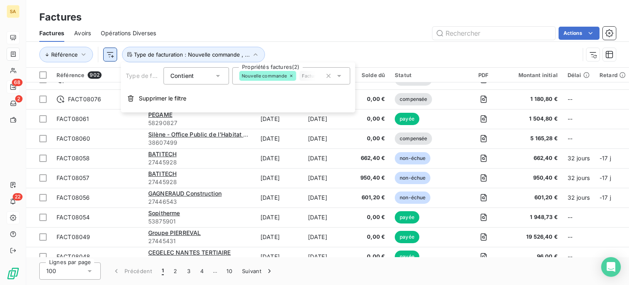
click at [115, 55] on html "SA 68 2 22 Factures Factures Avoirs Opérations Diverses Actions Référence Type …" at bounding box center [314, 142] width 629 height 285
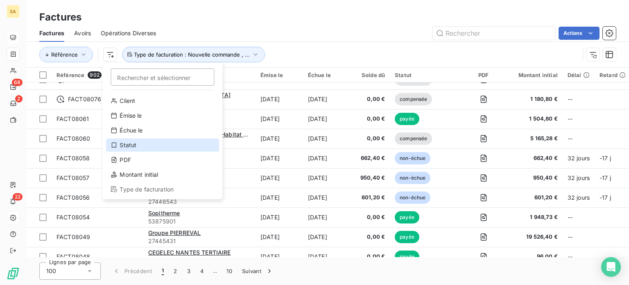
click at [152, 147] on div "Statut" at bounding box center [162, 144] width 113 height 13
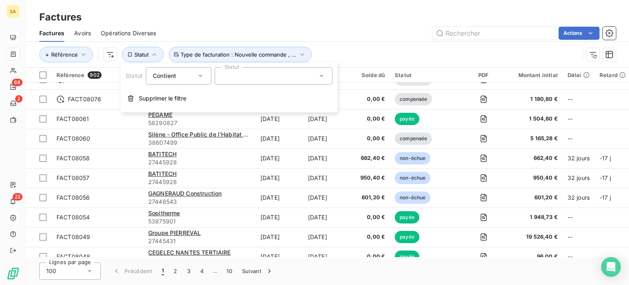
click at [241, 74] on div at bounding box center [274, 75] width 118 height 17
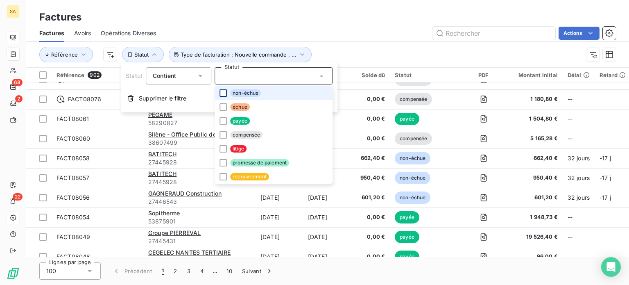
click at [226, 95] on div at bounding box center [223, 92] width 7 height 7
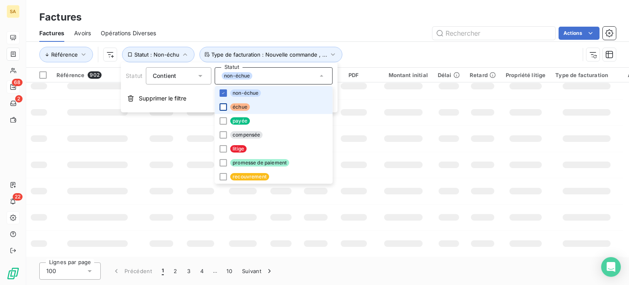
scroll to position [143, 0]
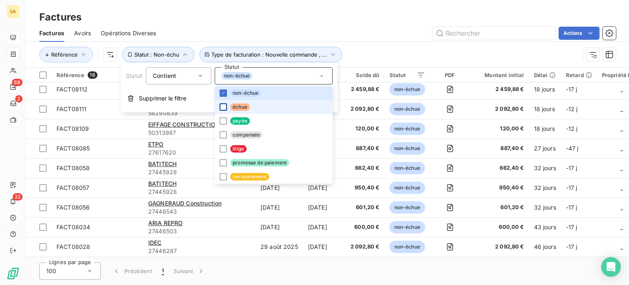
click at [221, 106] on div at bounding box center [223, 106] width 7 height 7
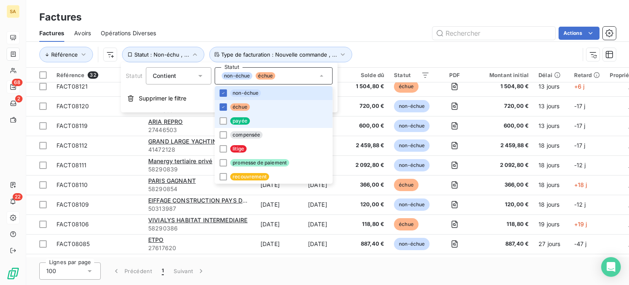
scroll to position [458, 0]
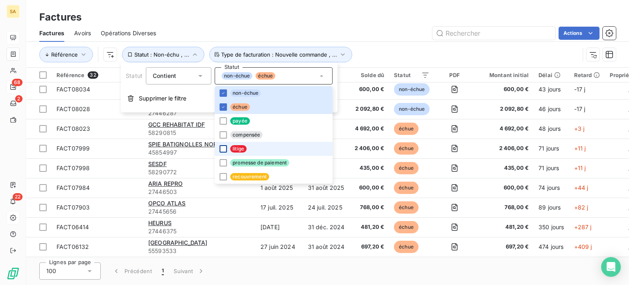
click at [222, 152] on div at bounding box center [223, 148] width 7 height 7
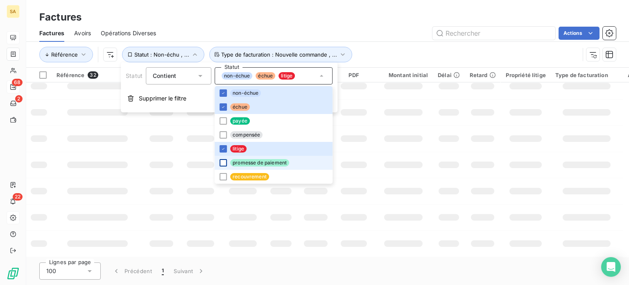
click at [223, 163] on div at bounding box center [223, 162] width 7 height 7
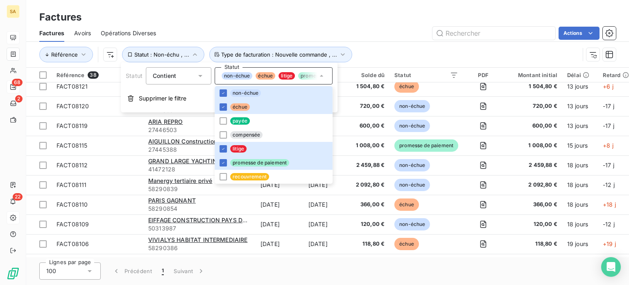
scroll to position [576, 0]
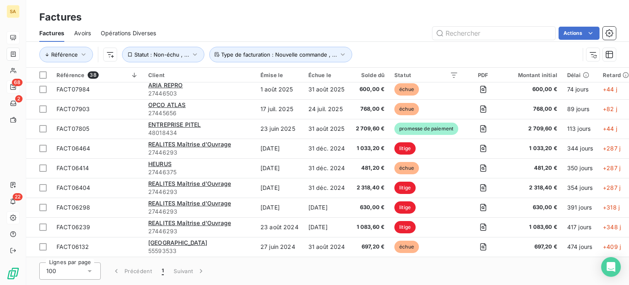
click at [396, 37] on div "Actions" at bounding box center [391, 33] width 450 height 13
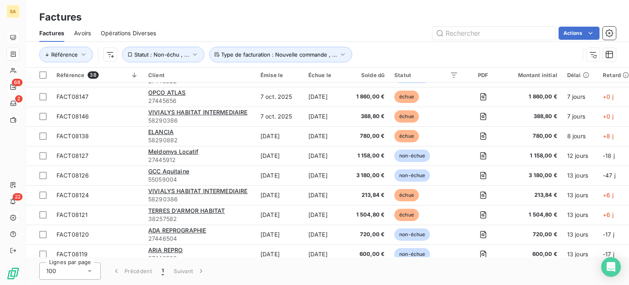
scroll to position [0, 0]
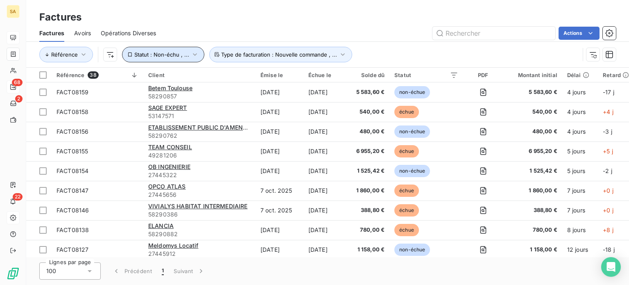
click at [146, 58] on button "Statut : Non-échu , ..." at bounding box center [163, 55] width 82 height 16
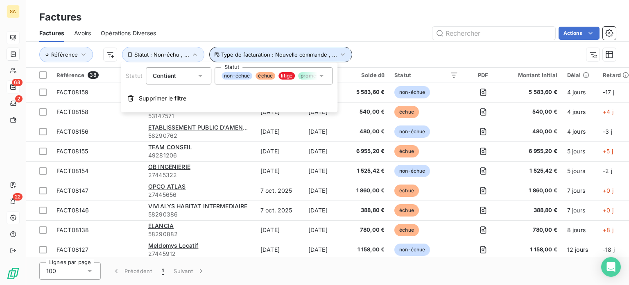
click at [267, 57] on span "Type de facturation : Nouvelle commande , ..." at bounding box center [279, 54] width 116 height 7
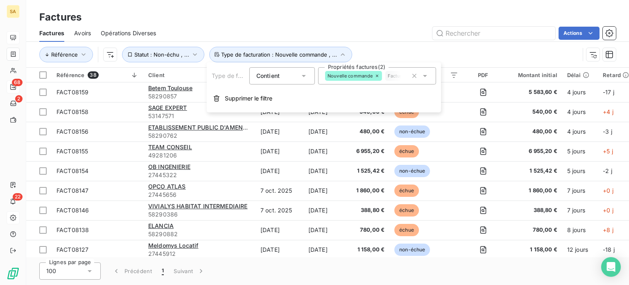
click at [428, 75] on icon at bounding box center [425, 76] width 8 height 8
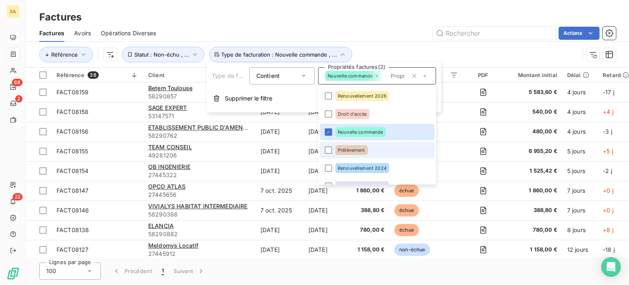
scroll to position [84, 0]
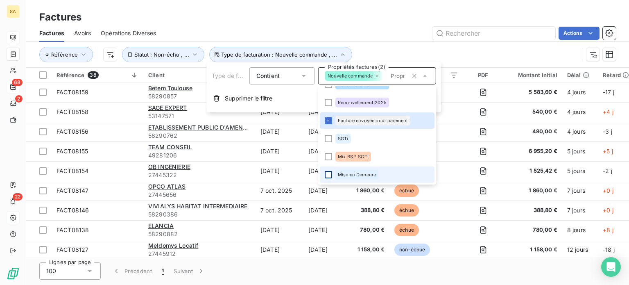
click at [326, 174] on div at bounding box center [328, 174] width 7 height 7
click at [370, 31] on div "Actions" at bounding box center [391, 33] width 450 height 13
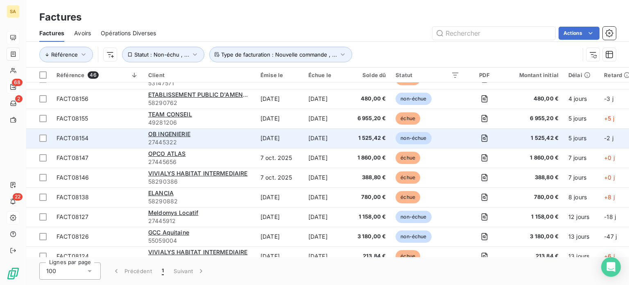
scroll to position [31, 0]
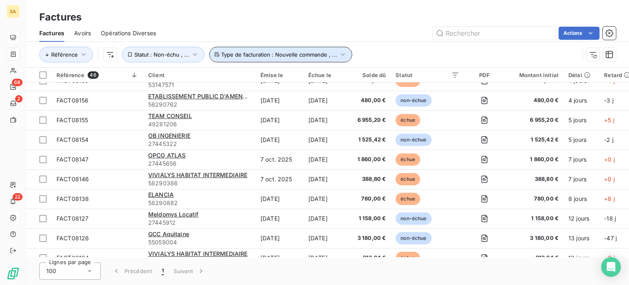
click at [328, 54] on span "Type de facturation : Nouvelle commande , ..." at bounding box center [279, 54] width 116 height 7
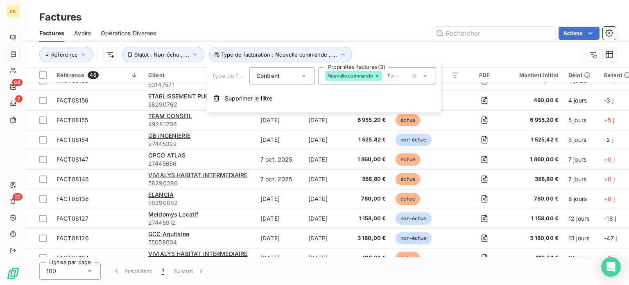
click at [364, 39] on div "Factures Avoirs Opérations Diverses Actions" at bounding box center [327, 33] width 603 height 17
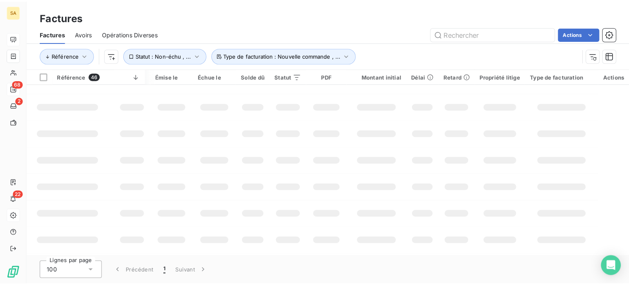
scroll to position [17, 21]
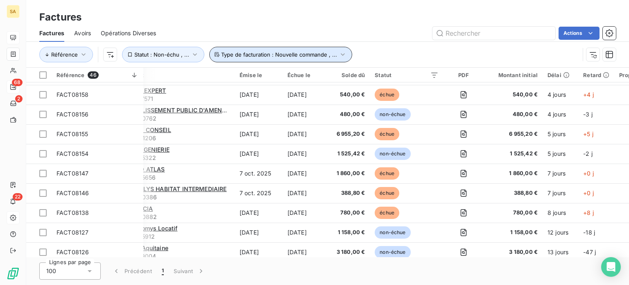
click at [340, 52] on icon "button" at bounding box center [343, 54] width 8 height 8
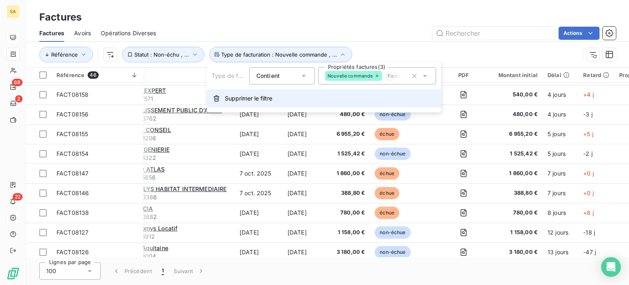
click at [233, 95] on span "Supprimer le filtre" at bounding box center [249, 98] width 48 height 8
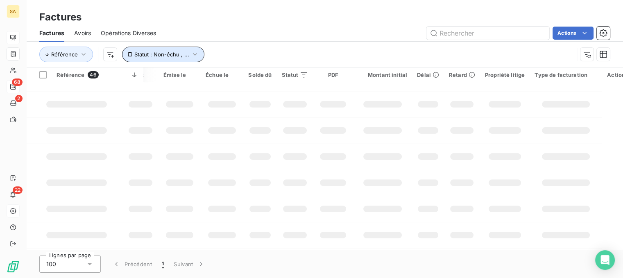
click at [193, 54] on icon "button" at bounding box center [195, 54] width 8 height 8
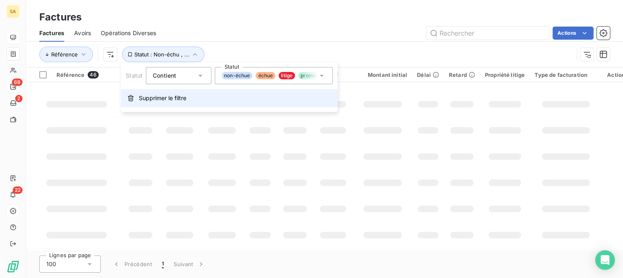
click at [152, 96] on span "Supprimer le filtre" at bounding box center [163, 98] width 48 height 8
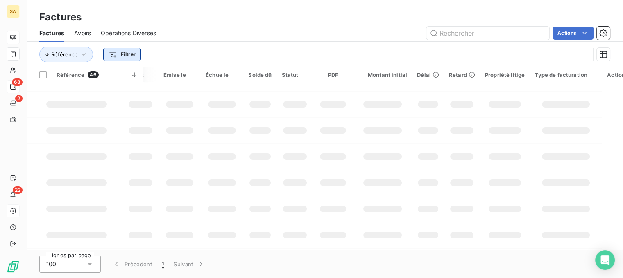
click at [134, 55] on html "SA 68 2 22 Factures Factures Avoirs Opérations Diverses Actions Référence Filtr…" at bounding box center [311, 139] width 623 height 278
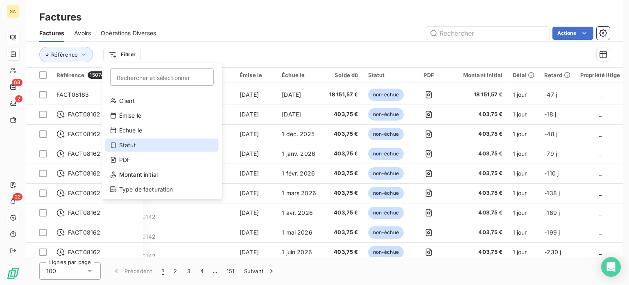
click at [137, 150] on div "Statut" at bounding box center [161, 144] width 113 height 13
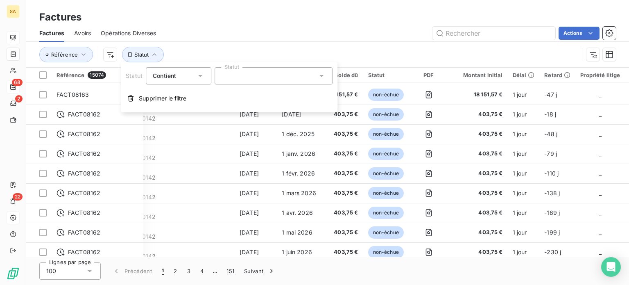
click at [228, 78] on div at bounding box center [274, 75] width 118 height 17
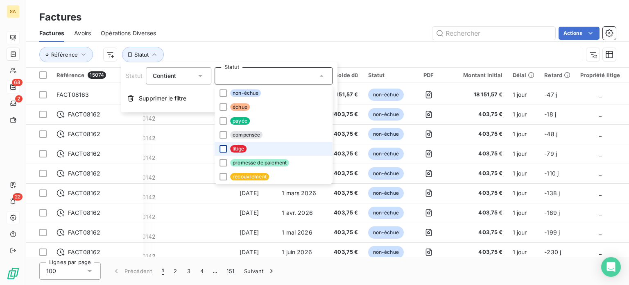
click at [224, 147] on div at bounding box center [223, 148] width 7 height 7
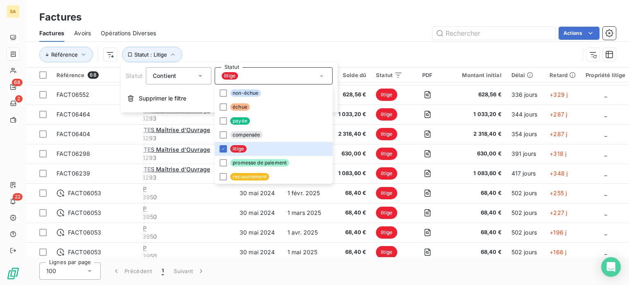
click at [401, 48] on div "Référence Statut : Litige" at bounding box center [309, 55] width 540 height 16
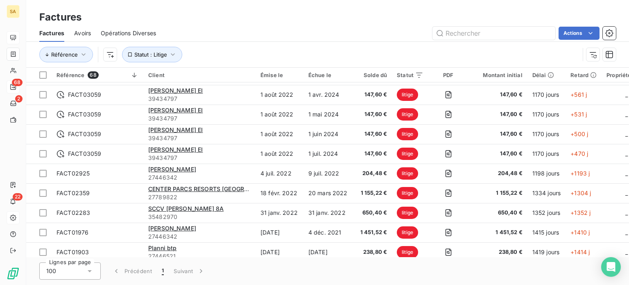
scroll to position [1166, 0]
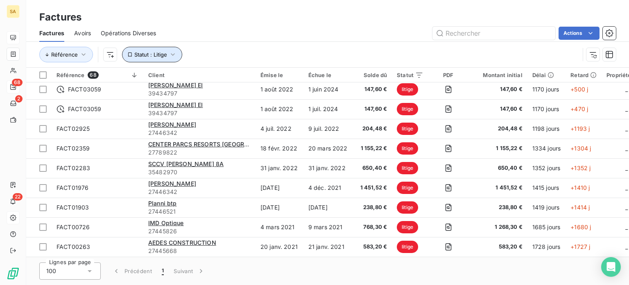
click at [153, 54] on span "Statut : Litige" at bounding box center [150, 54] width 33 height 7
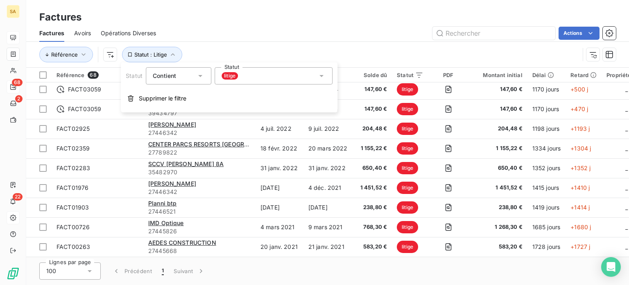
click at [320, 76] on icon at bounding box center [321, 76] width 4 height 2
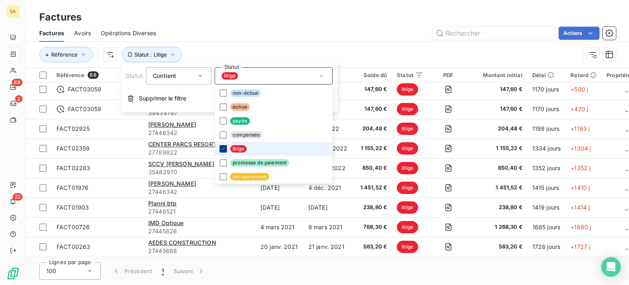
click at [223, 146] on icon at bounding box center [223, 148] width 5 height 5
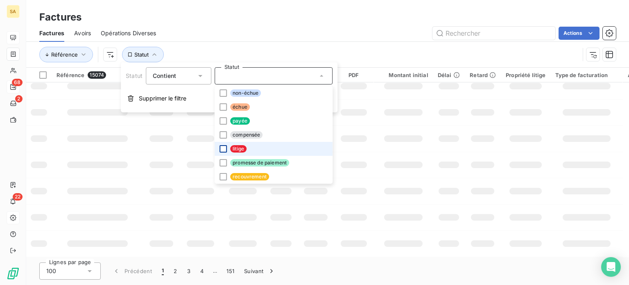
scroll to position [222, 0]
click at [172, 106] on button "Supprimer le filtre" at bounding box center [229, 98] width 217 height 18
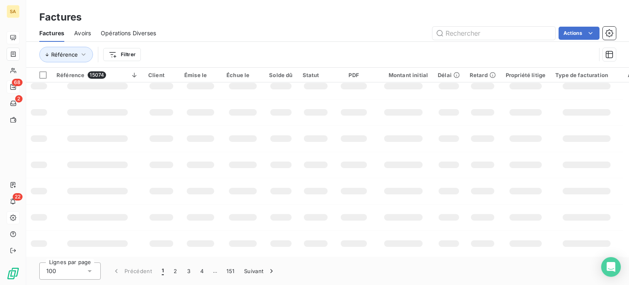
click at [131, 58] on html "SA 68 2 22 Factures Factures Avoirs Opérations Diverses Actions Référence Filtr…" at bounding box center [314, 142] width 629 height 285
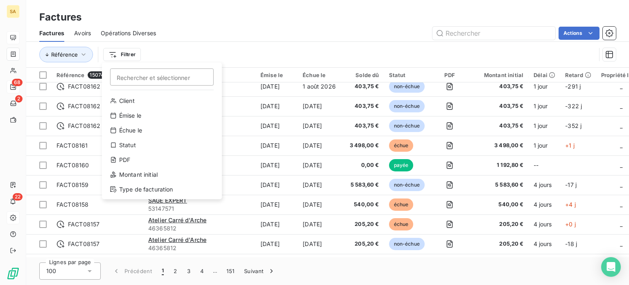
scroll to position [1166, 0]
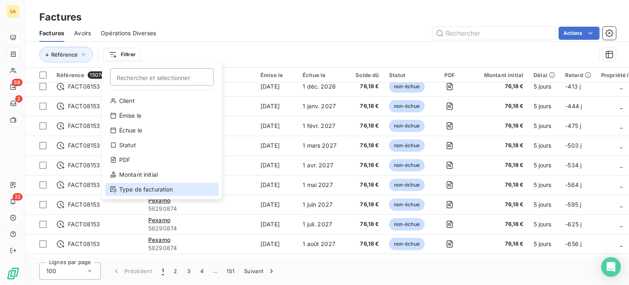
click at [139, 186] on div "Type de facturation" at bounding box center [161, 189] width 113 height 13
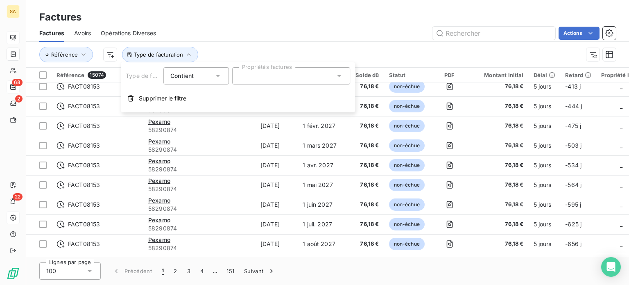
click at [283, 73] on div at bounding box center [291, 75] width 118 height 17
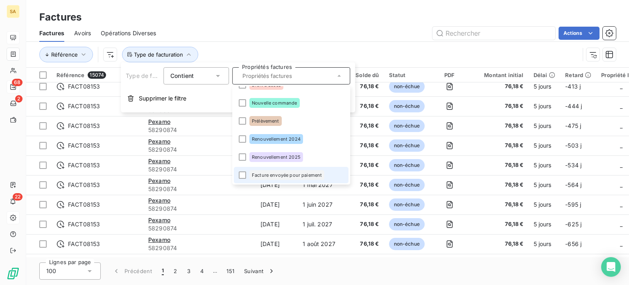
scroll to position [28, 0]
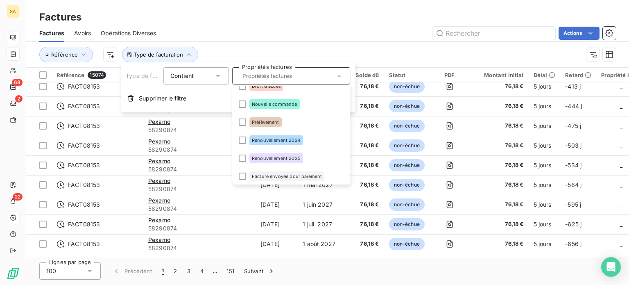
click at [222, 47] on div "Référence Type de facturation" at bounding box center [309, 55] width 540 height 16
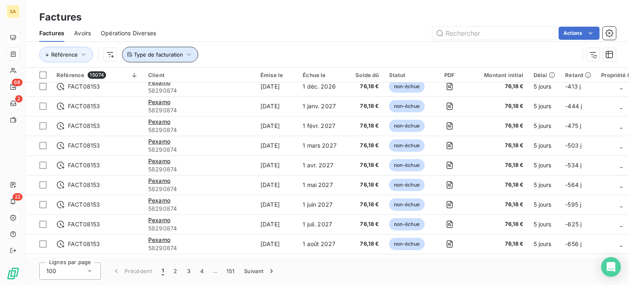
click at [142, 52] on span "Type de facturation" at bounding box center [158, 54] width 49 height 7
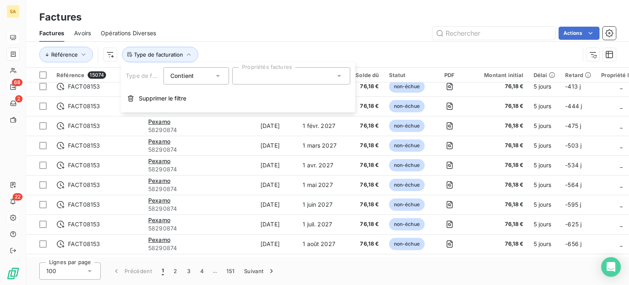
click at [252, 79] on div at bounding box center [291, 75] width 118 height 17
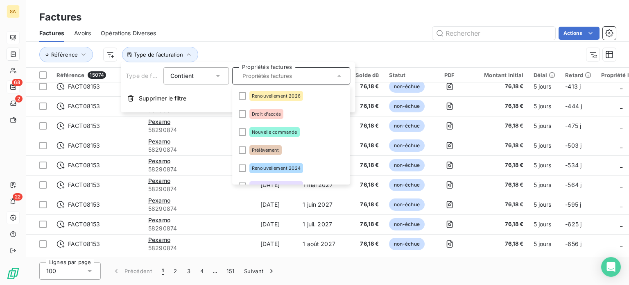
drag, startPoint x: 261, startPoint y: 149, endPoint x: 208, endPoint y: 77, distance: 89.6
click at [208, 77] on div "Contient is" at bounding box center [191, 75] width 43 height 11
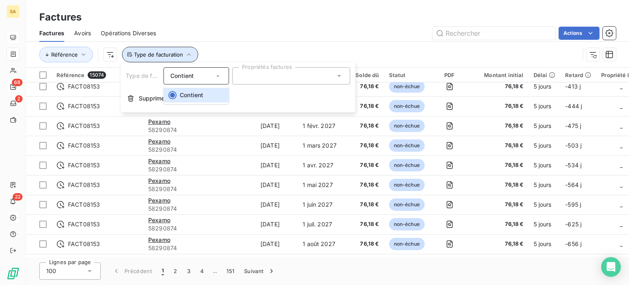
click at [177, 52] on span "Type de facturation" at bounding box center [158, 54] width 49 height 7
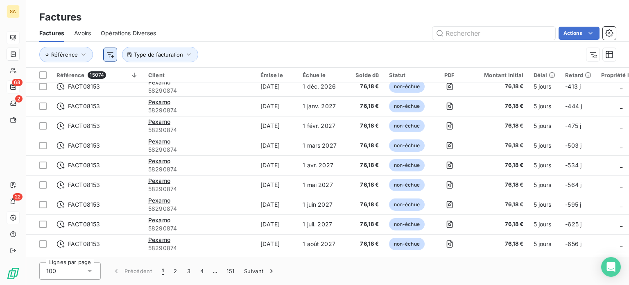
click at [112, 52] on html "SA 68 2 22 Factures Factures Avoirs Opérations Diverses Actions Référence Type …" at bounding box center [314, 142] width 629 height 285
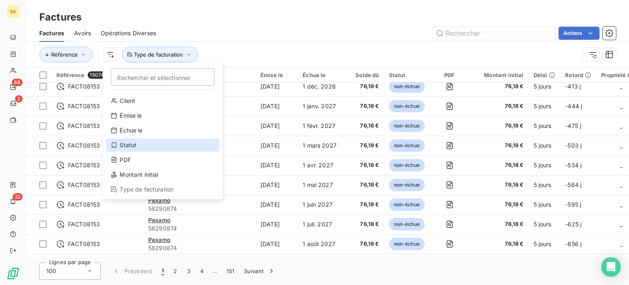
click at [129, 144] on div "Statut" at bounding box center [162, 144] width 113 height 13
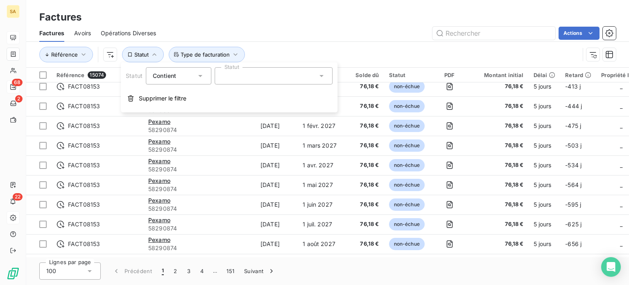
click at [259, 81] on div at bounding box center [274, 75] width 118 height 17
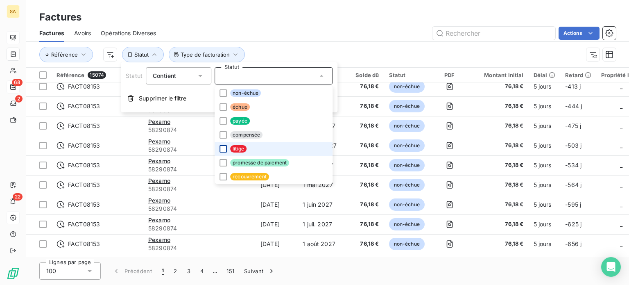
click at [221, 149] on div at bounding box center [223, 148] width 7 height 7
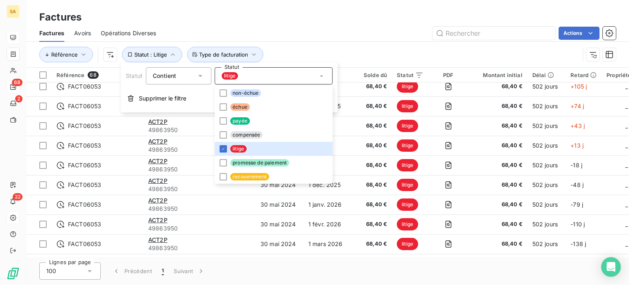
scroll to position [1166, 0]
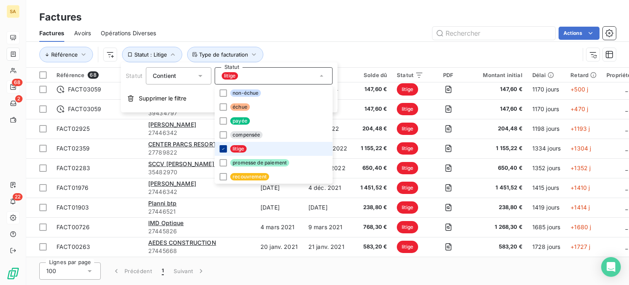
click at [224, 148] on icon at bounding box center [223, 148] width 5 height 5
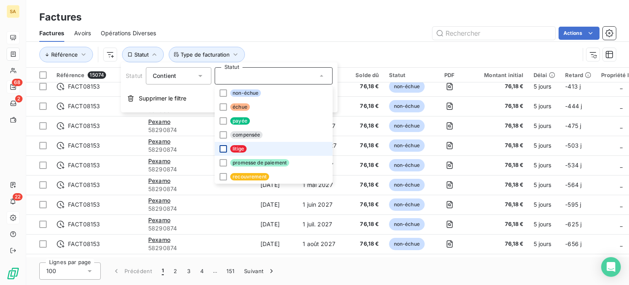
click at [280, 42] on div "Référence Statut Type de facturation" at bounding box center [327, 54] width 577 height 25
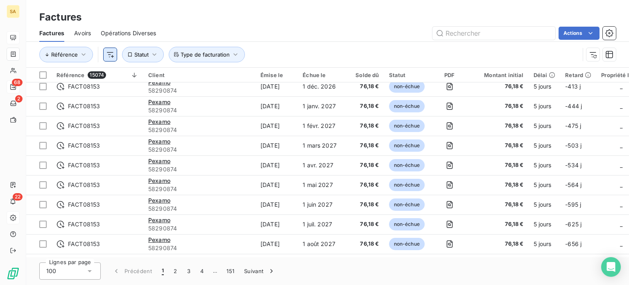
click at [110, 56] on html "SA 68 2 22 Factures Factures Avoirs Opérations Diverses Actions Référence Statu…" at bounding box center [314, 142] width 629 height 285
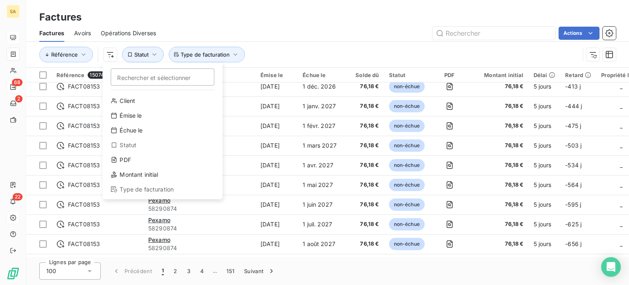
click at [235, 57] on html "SA 68 2 22 Factures Factures Avoirs Opérations Diverses Actions Référence Reche…" at bounding box center [314, 142] width 629 height 285
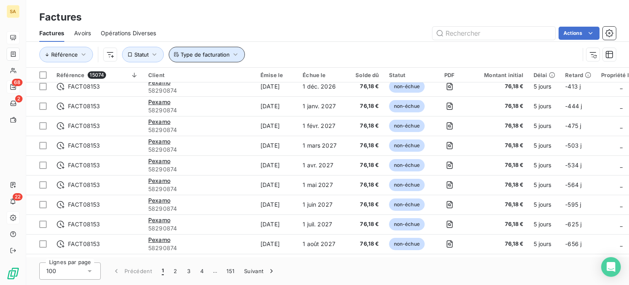
click at [217, 53] on span "Type de facturation" at bounding box center [205, 54] width 49 height 7
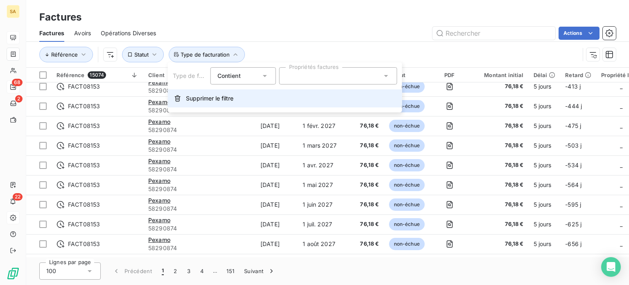
click at [214, 95] on span "Supprimer le filtre" at bounding box center [210, 98] width 48 height 8
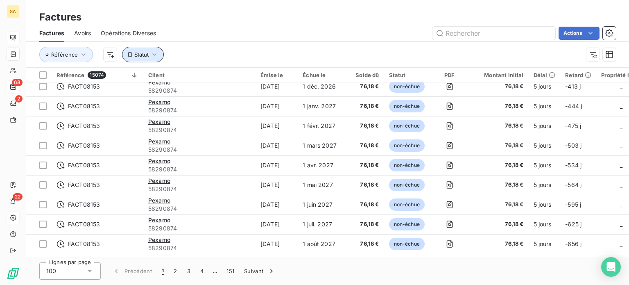
click at [145, 52] on span "Statut" at bounding box center [141, 54] width 14 height 7
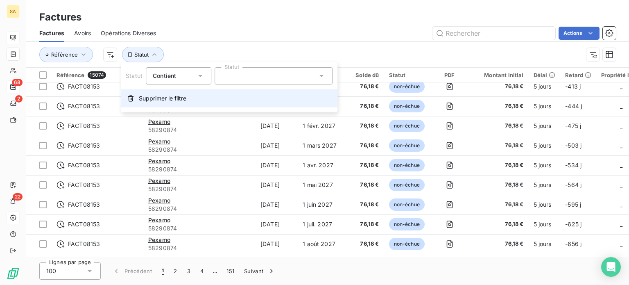
click at [136, 96] on button "Supprimer le filtre" at bounding box center [229, 98] width 217 height 18
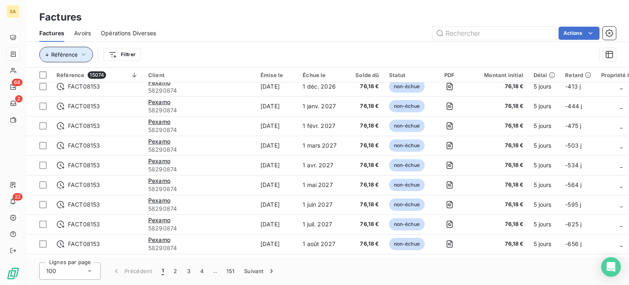
click at [84, 55] on icon "button" at bounding box center [83, 54] width 8 height 8
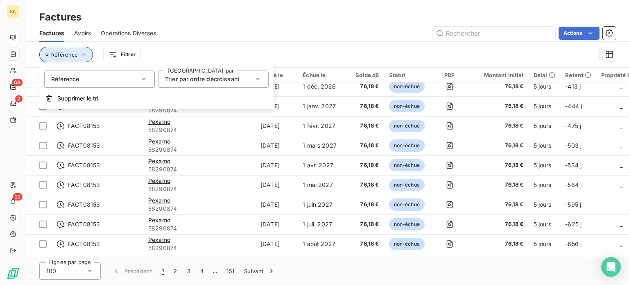
click at [84, 55] on icon "button" at bounding box center [84, 54] width 4 height 2
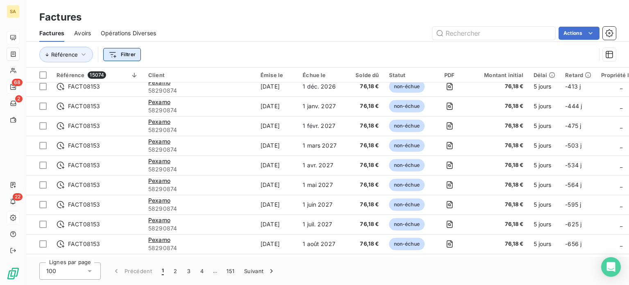
click at [128, 56] on html "SA 68 2 22 Factures Factures Avoirs Opérations Diverses Actions Référence Filtr…" at bounding box center [314, 142] width 629 height 285
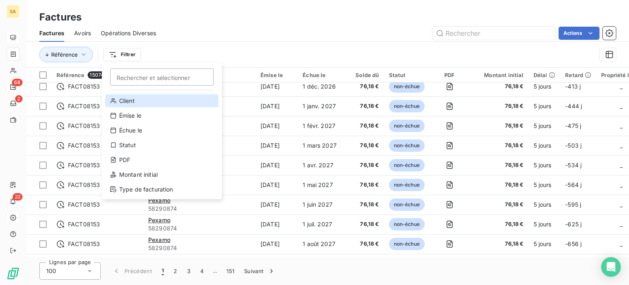
click at [149, 104] on div "Client" at bounding box center [161, 100] width 113 height 13
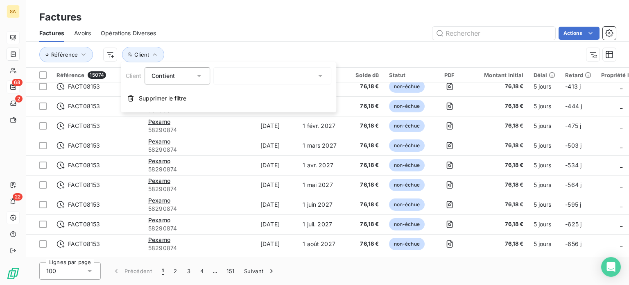
click at [189, 74] on div "Contient" at bounding box center [173, 75] width 43 height 11
click at [234, 76] on div at bounding box center [272, 75] width 118 height 17
click at [175, 72] on div "Contient" at bounding box center [163, 76] width 23 height 8
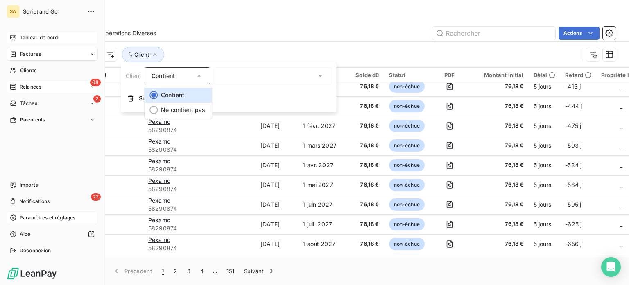
click at [33, 52] on span "Factures" at bounding box center [30, 53] width 21 height 7
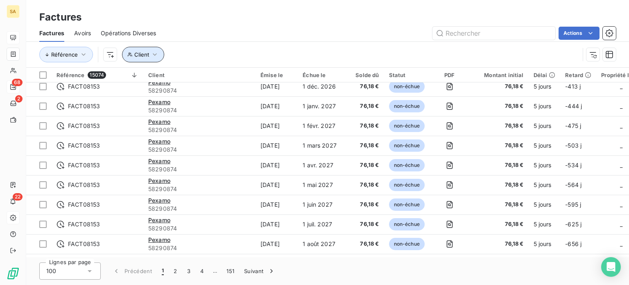
click at [148, 48] on button "Client" at bounding box center [143, 55] width 42 height 16
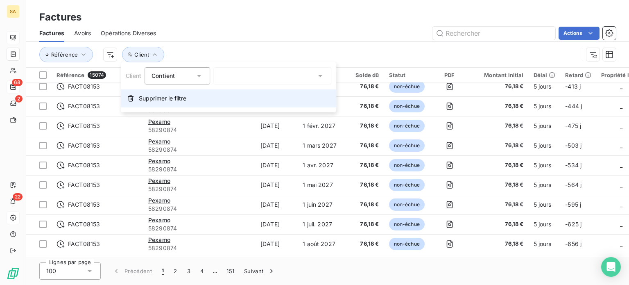
click at [145, 93] on button "Supprimer le filtre" at bounding box center [228, 98] width 215 height 18
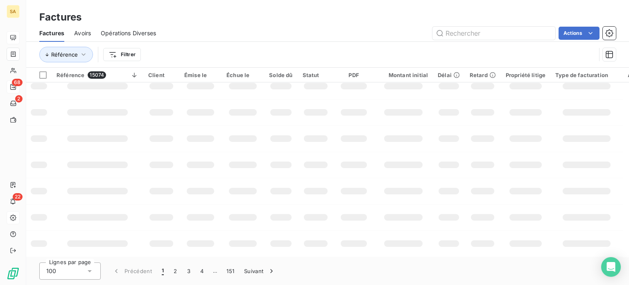
scroll to position [222, 0]
click at [124, 56] on html "SA 68 2 22 Factures Factures Avoirs Opérations Diverses Actions Référence Filtr…" at bounding box center [314, 142] width 629 height 285
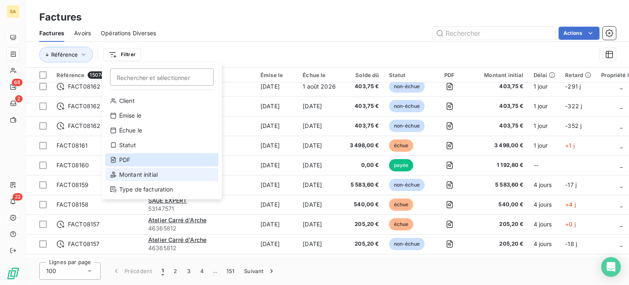
scroll to position [1432, 0]
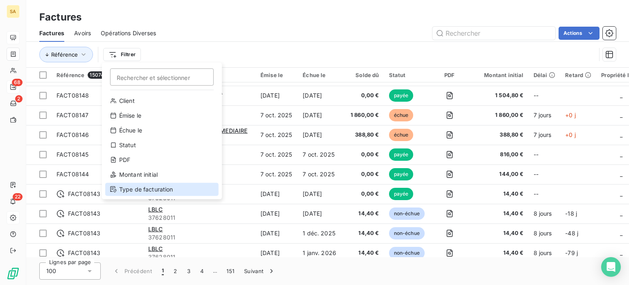
click at [126, 188] on div "Type de facturation" at bounding box center [161, 189] width 113 height 13
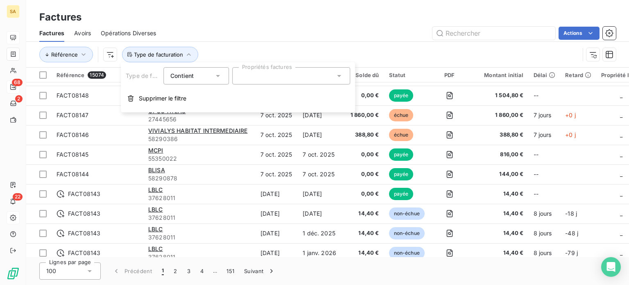
click at [253, 81] on div at bounding box center [291, 75] width 118 height 17
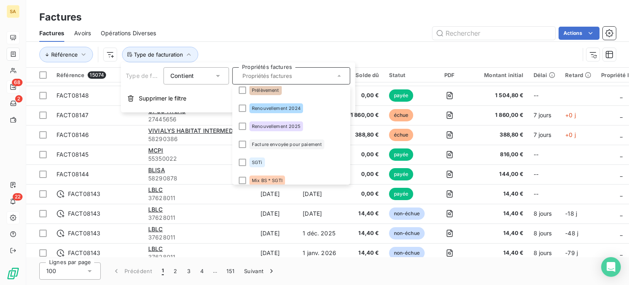
scroll to position [84, 0]
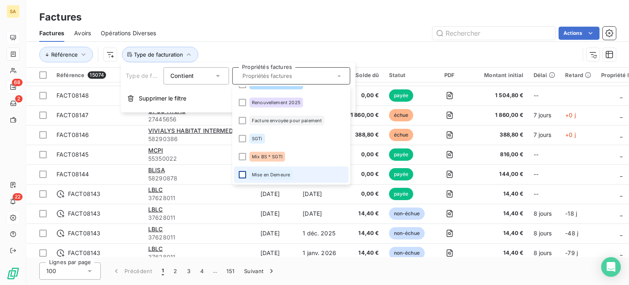
click at [244, 173] on div at bounding box center [242, 174] width 7 height 7
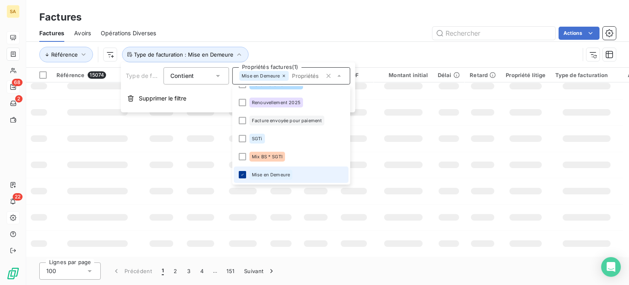
scroll to position [0, 0]
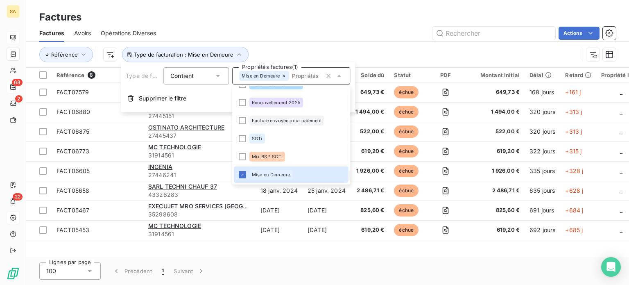
click at [339, 34] on div "Actions" at bounding box center [391, 33] width 450 height 13
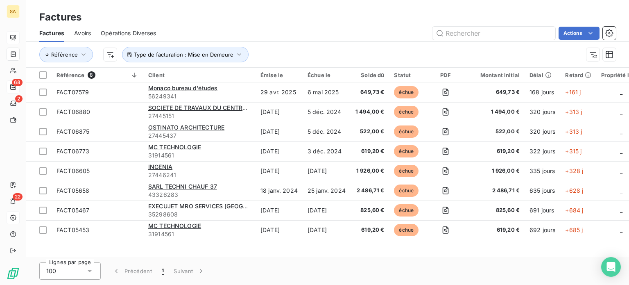
click at [310, 20] on div "Factures" at bounding box center [327, 17] width 603 height 15
